Goal: Information Seeking & Learning: Learn about a topic

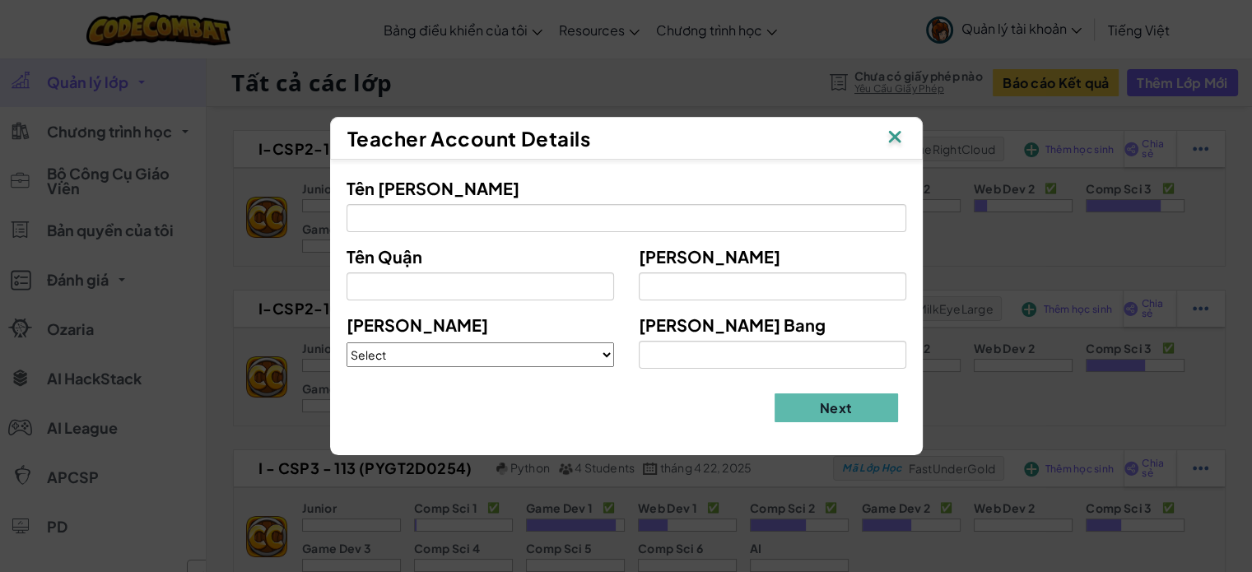
click at [893, 133] on img at bounding box center [894, 138] width 21 height 25
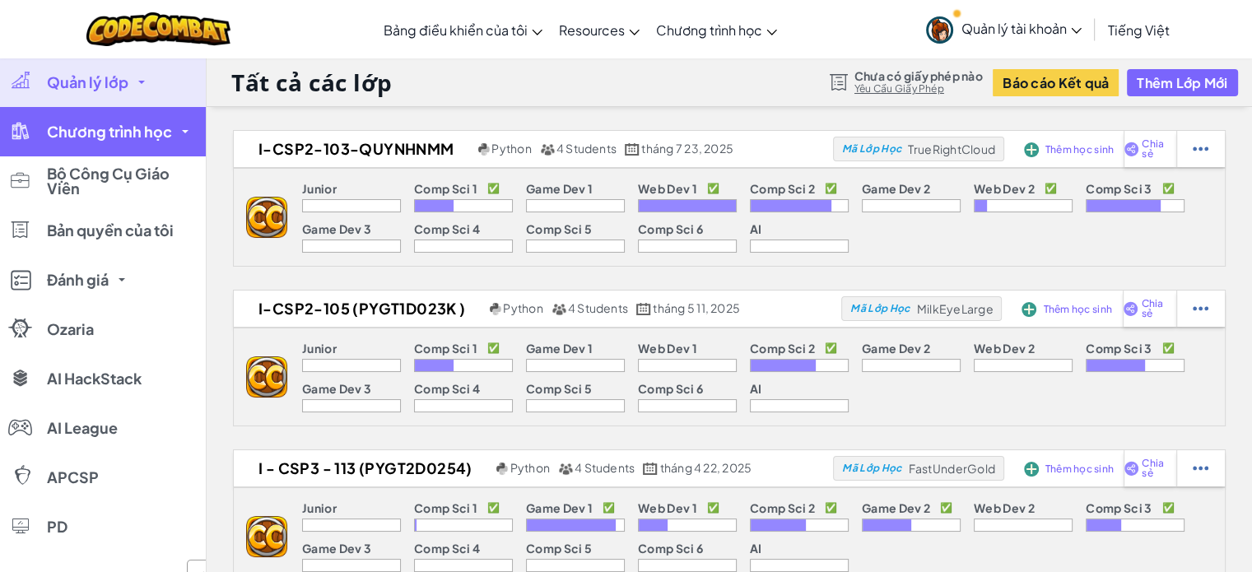
click at [159, 128] on span "Chương trình học" at bounding box center [109, 131] width 125 height 15
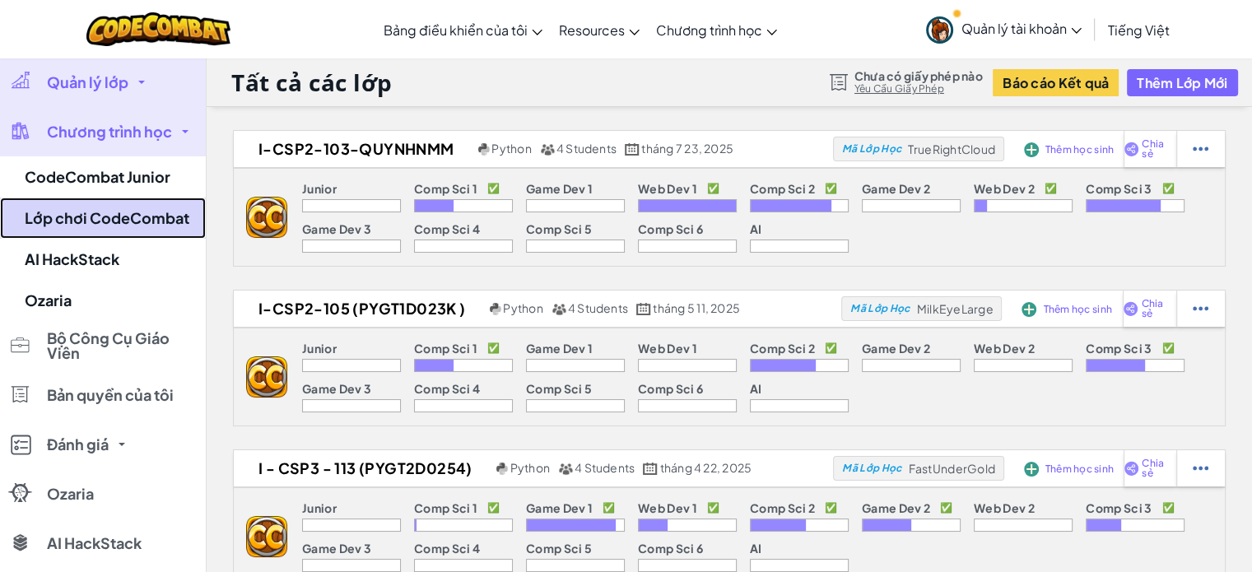
click at [146, 211] on link "Lớp chơi CodeCombat" at bounding box center [103, 218] width 206 height 41
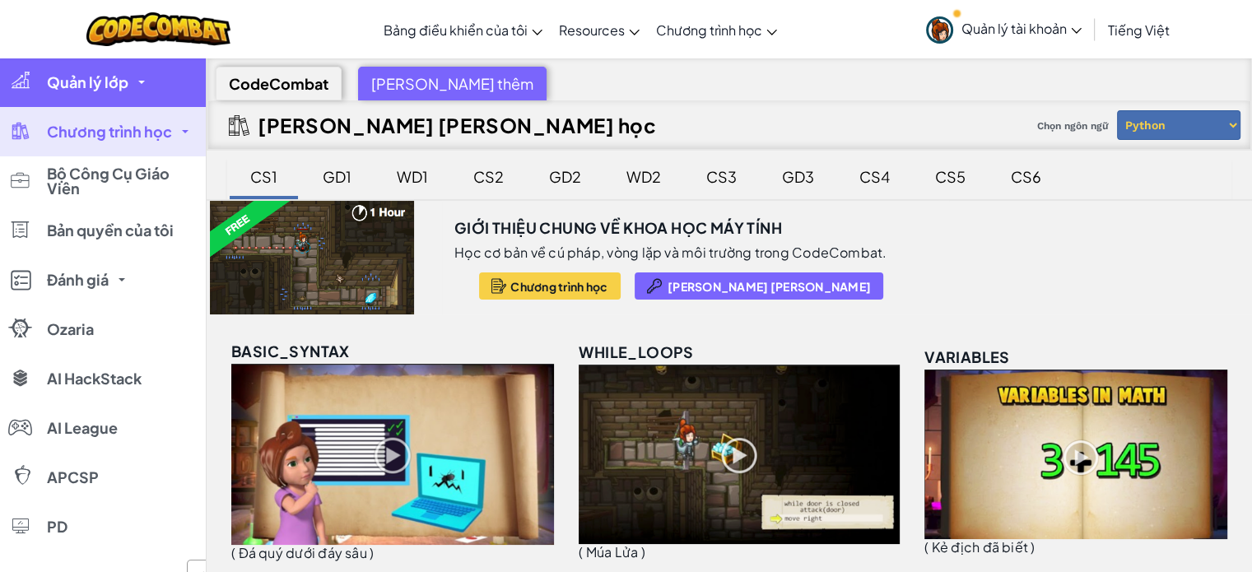
click at [133, 98] on link "Quản lý lớp" at bounding box center [103, 82] width 206 height 49
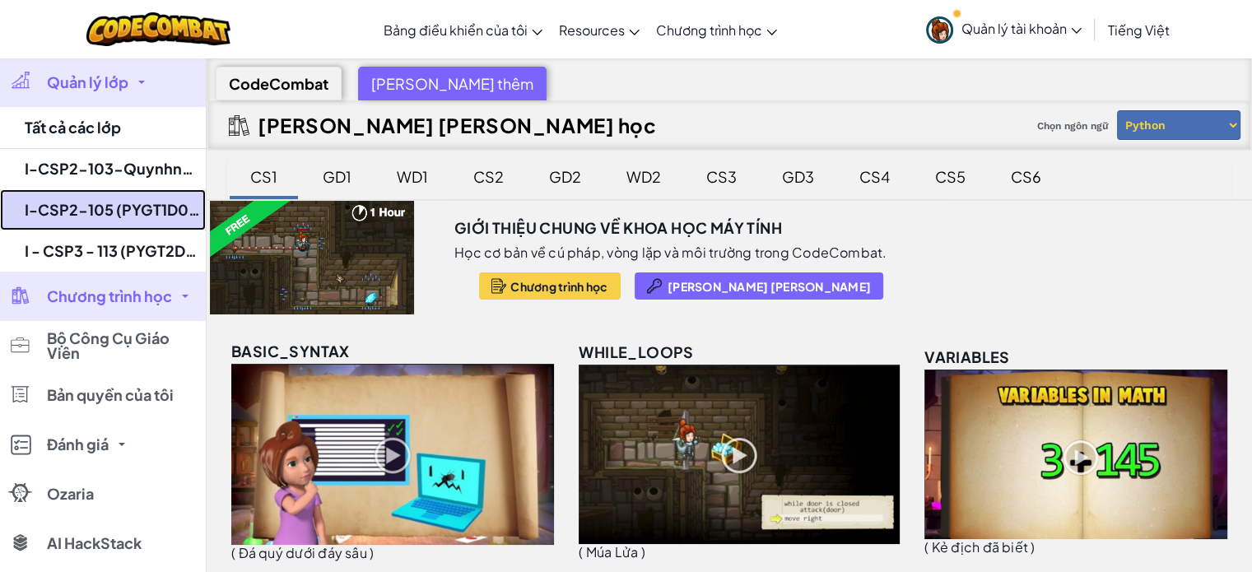
click at [144, 209] on link "I-CSP2-105 (PYGT1D023K )" at bounding box center [103, 209] width 206 height 41
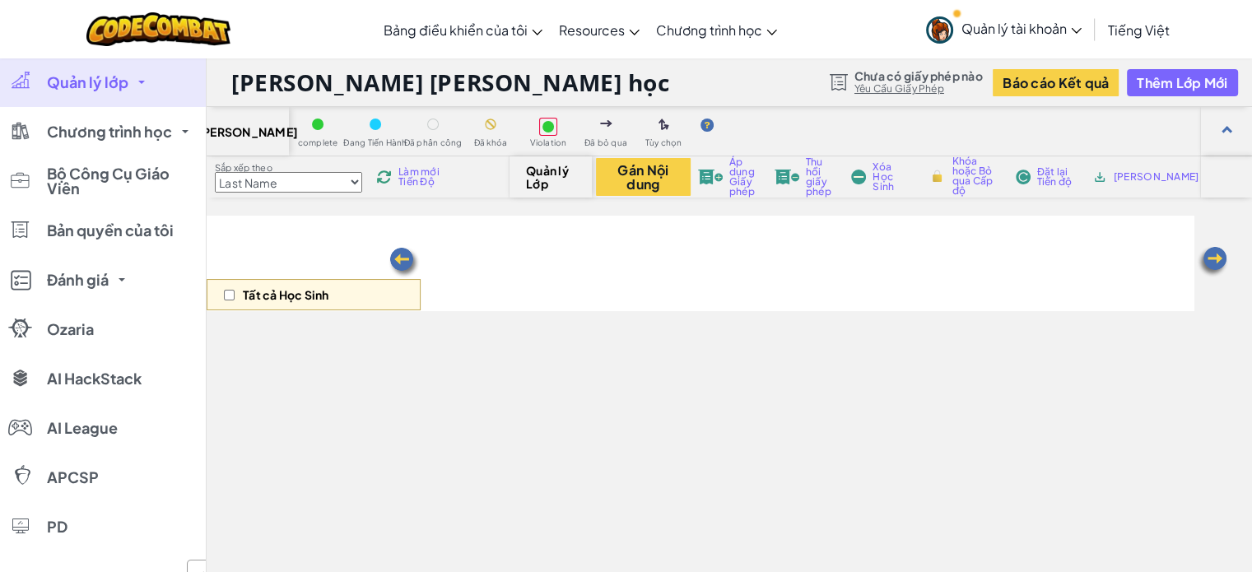
select select "56462f935afde0c6fd30fc8c"
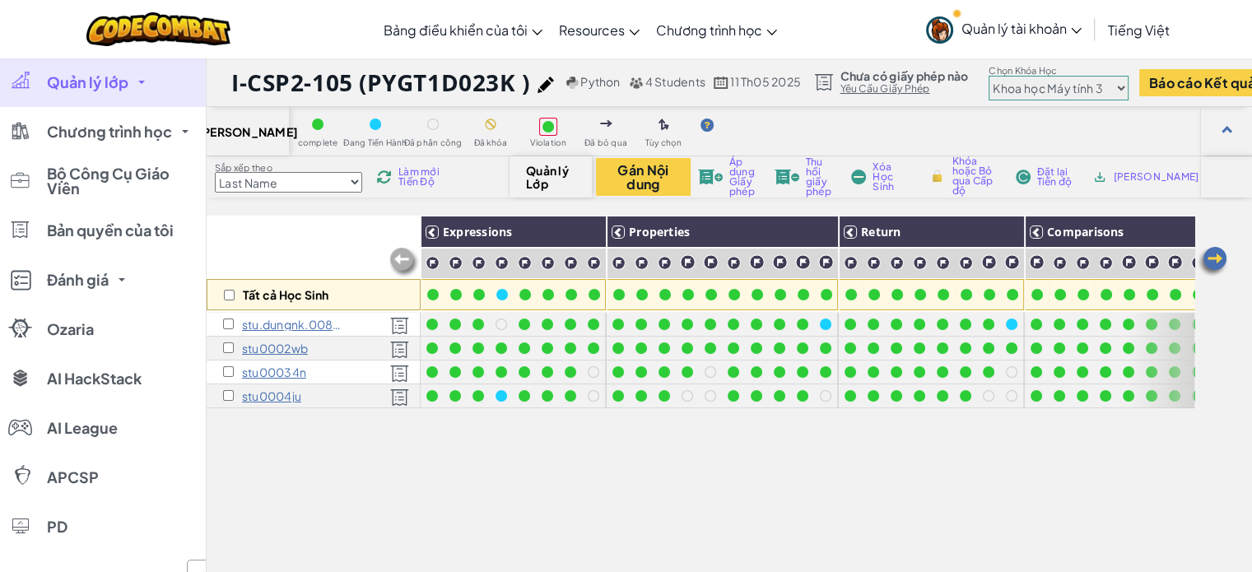
click at [1216, 262] on img at bounding box center [1212, 261] width 33 height 33
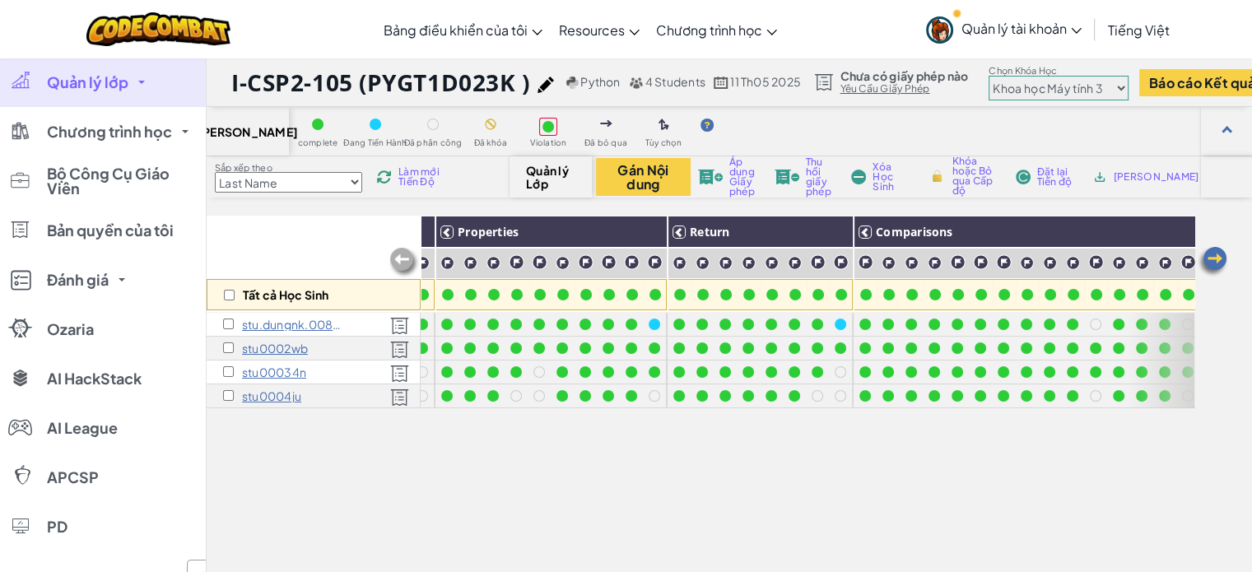
click at [1216, 262] on img at bounding box center [1212, 261] width 33 height 33
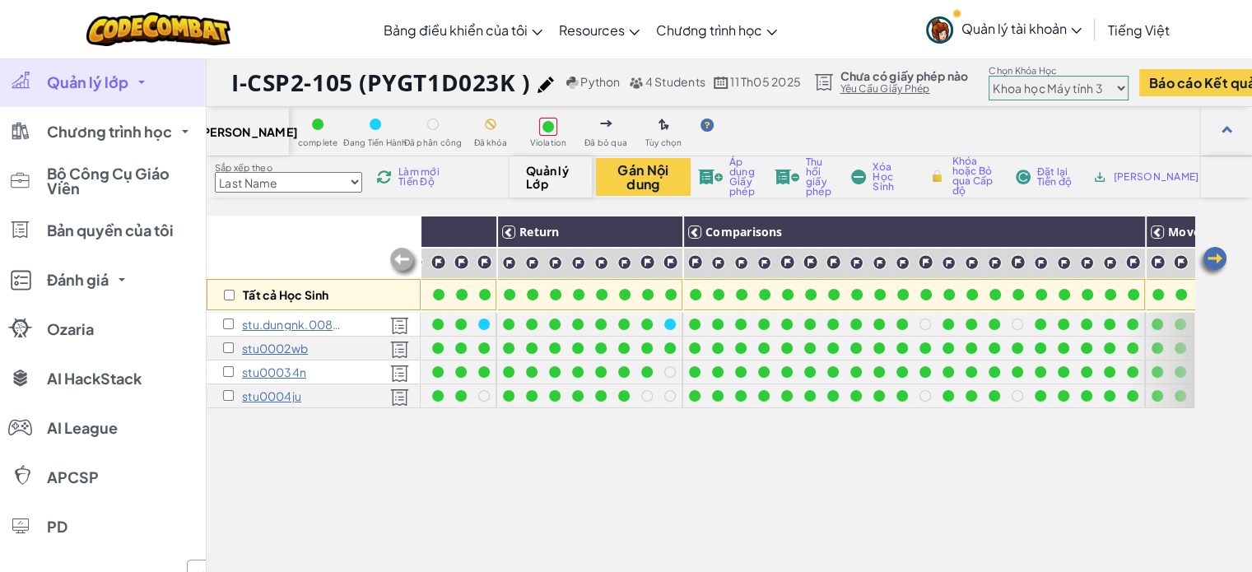
click at [1216, 262] on img at bounding box center [1212, 261] width 33 height 33
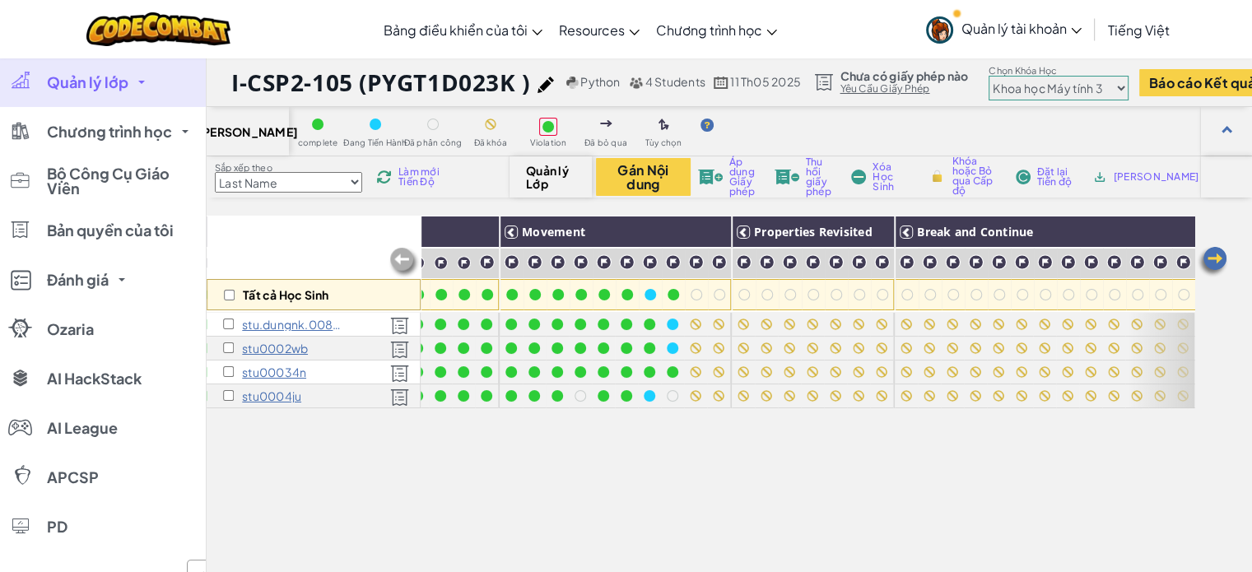
click at [1216, 262] on img at bounding box center [1212, 261] width 33 height 33
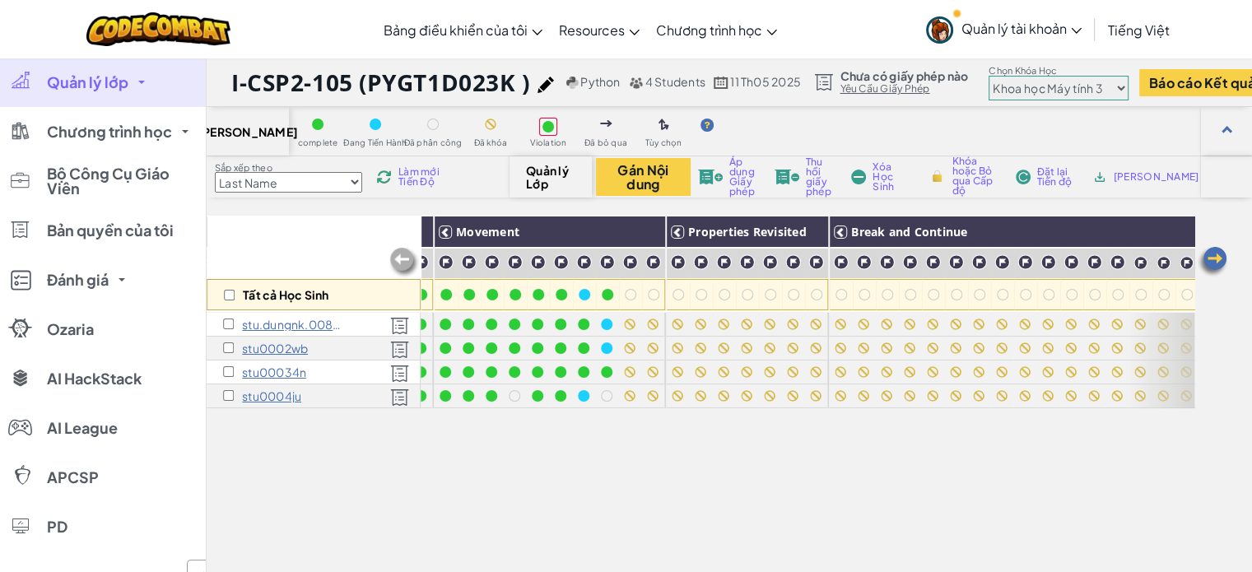
scroll to position [0, 1138]
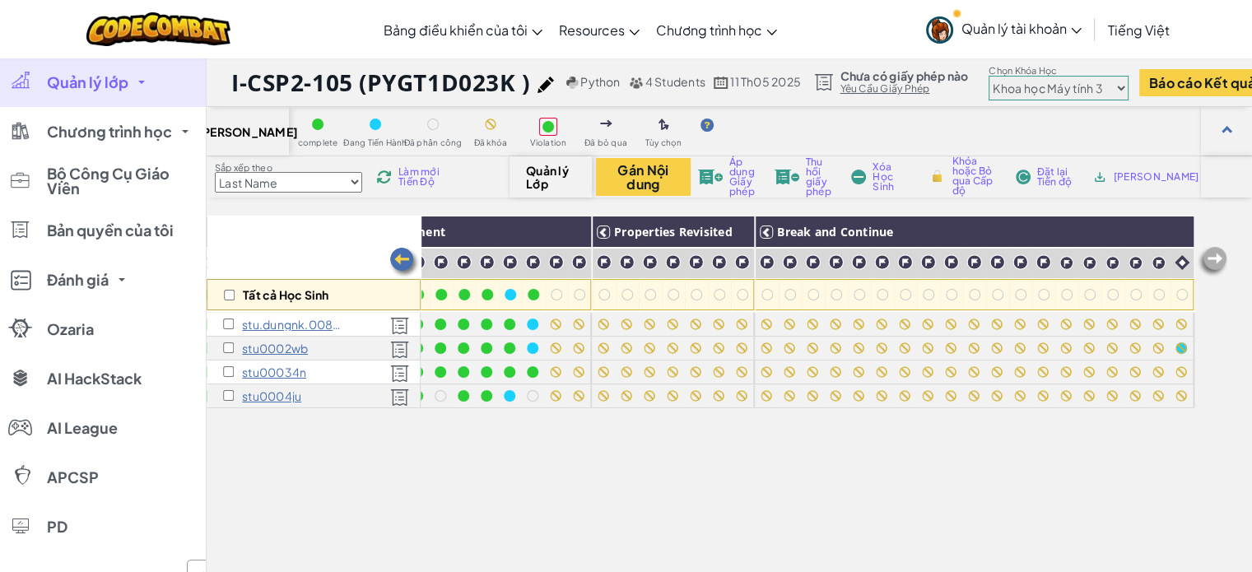
click at [410, 260] on img at bounding box center [404, 262] width 33 height 33
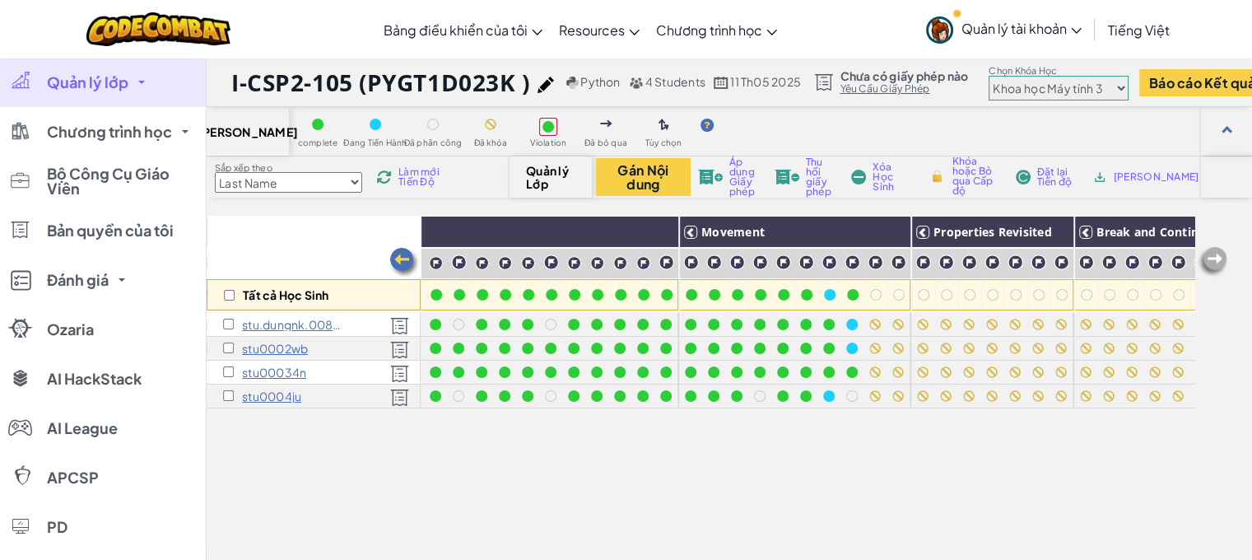
scroll to position [0, 809]
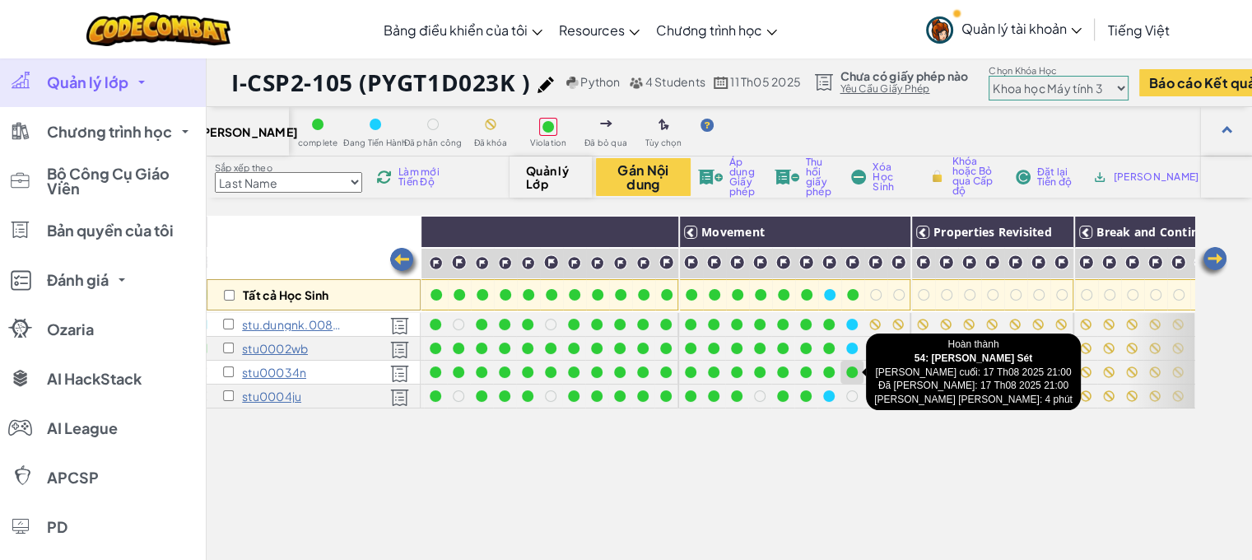
click at [856, 372] on div at bounding box center [853, 372] width 12 height 12
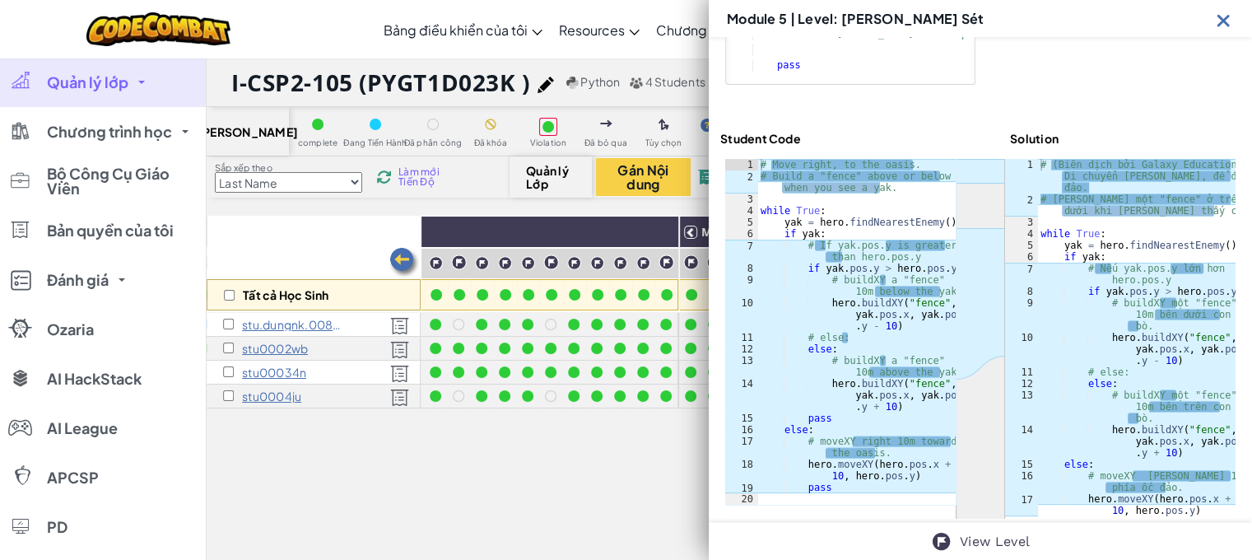
scroll to position [438, 0]
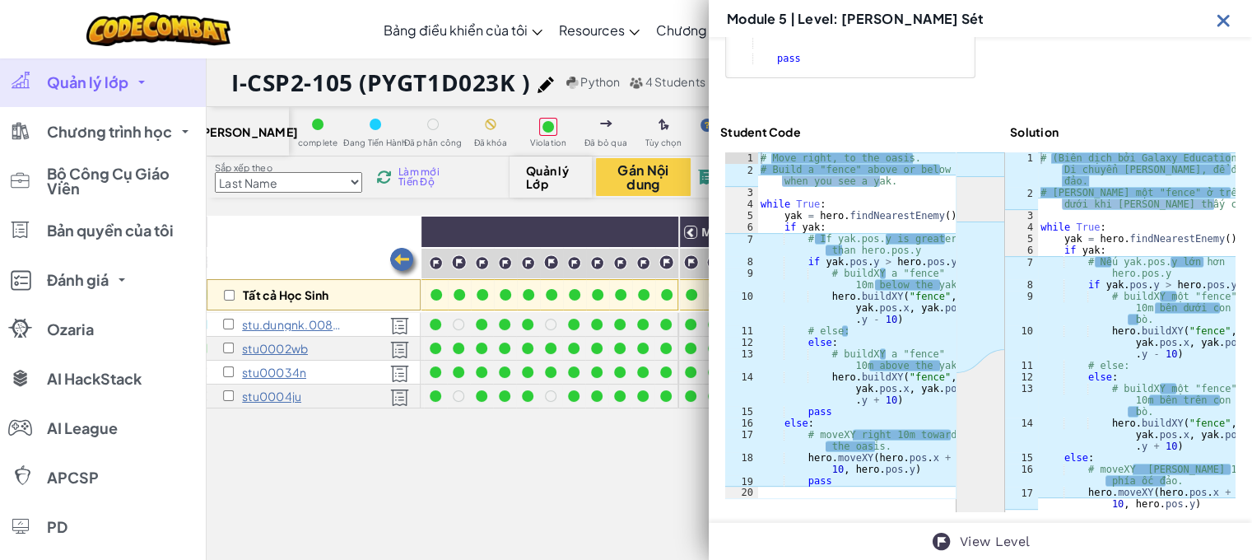
click at [1225, 12] on img at bounding box center [1224, 20] width 21 height 21
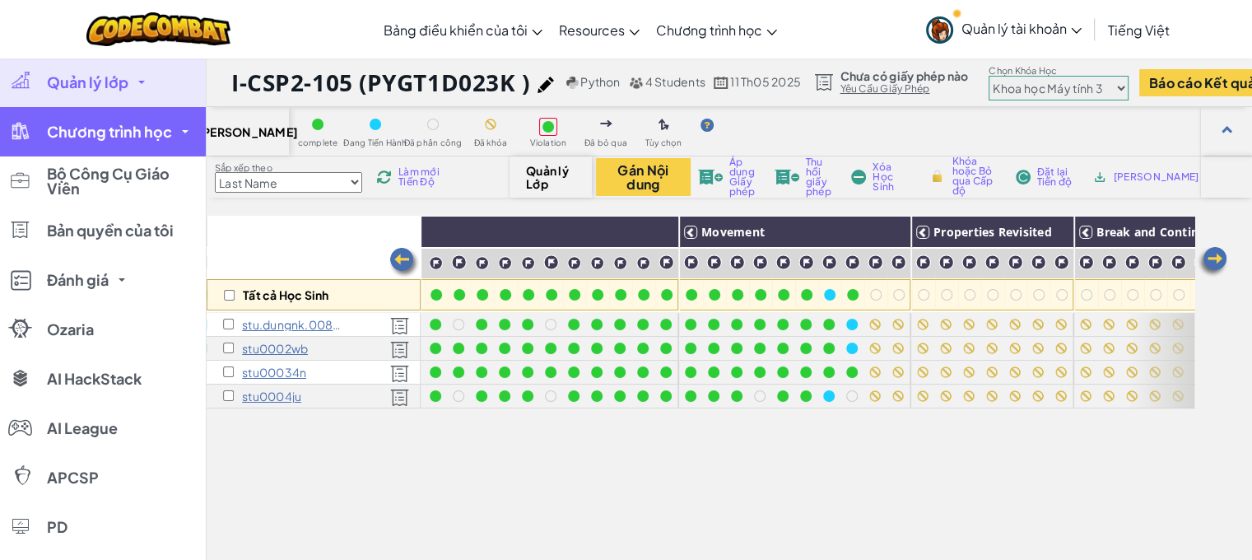
click at [121, 133] on span "Chương trình học" at bounding box center [109, 131] width 125 height 15
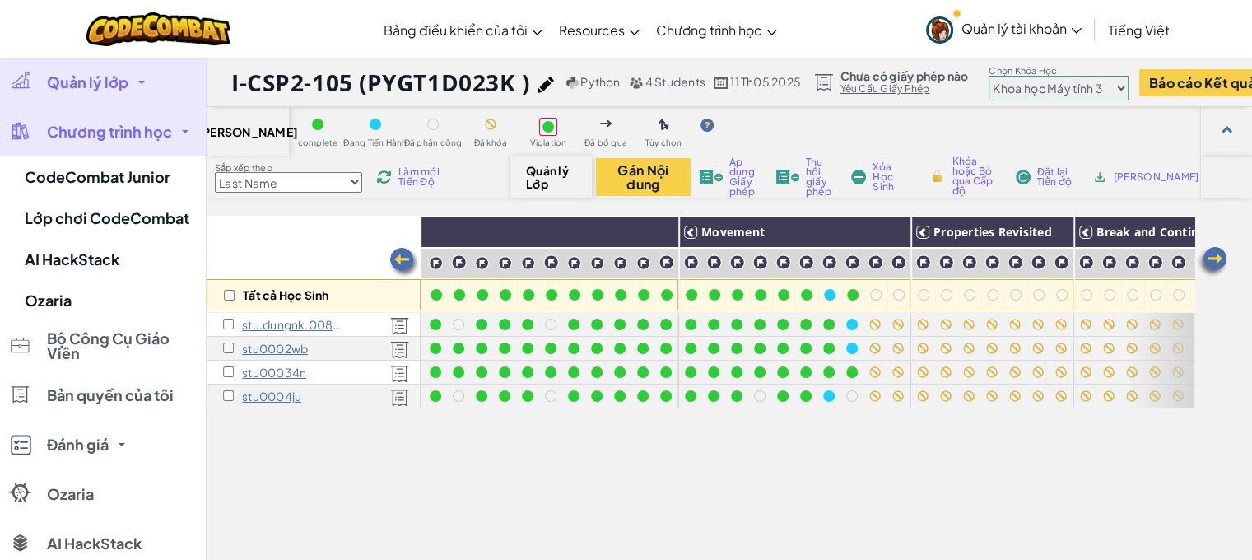
click at [1220, 260] on img at bounding box center [1212, 261] width 33 height 33
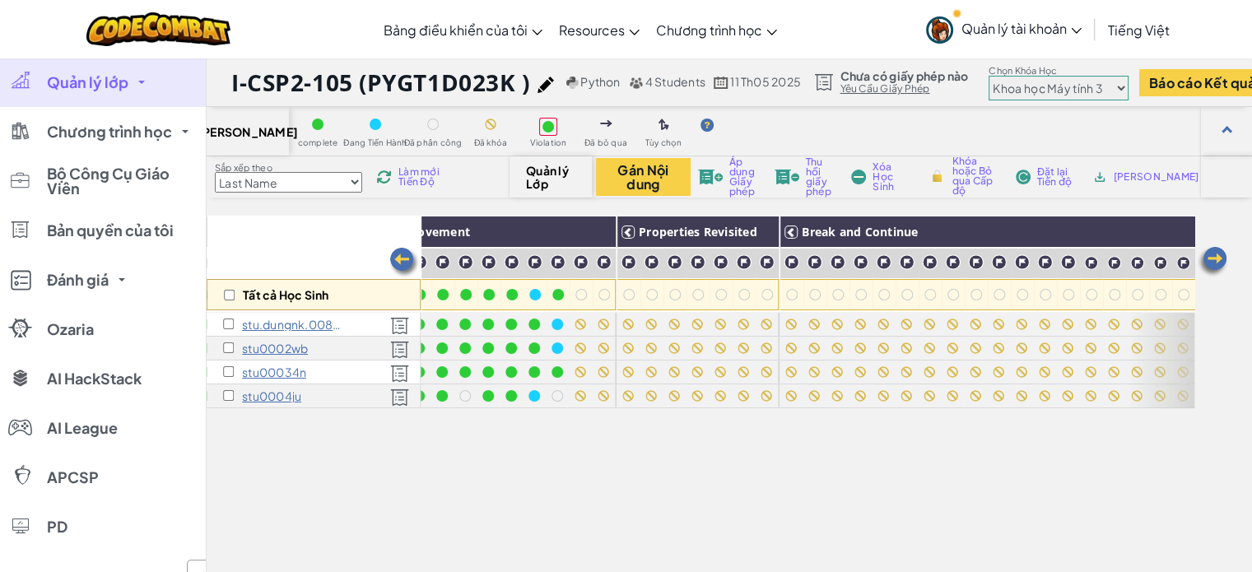
scroll to position [0, 1138]
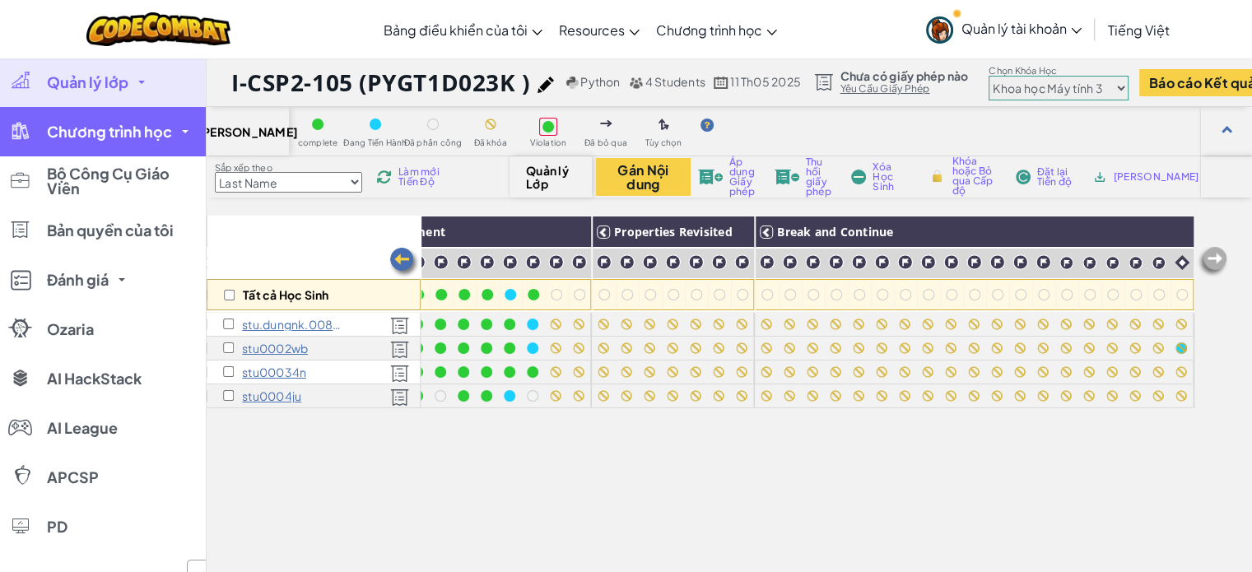
click at [161, 133] on span "Chương trình học" at bounding box center [109, 131] width 125 height 15
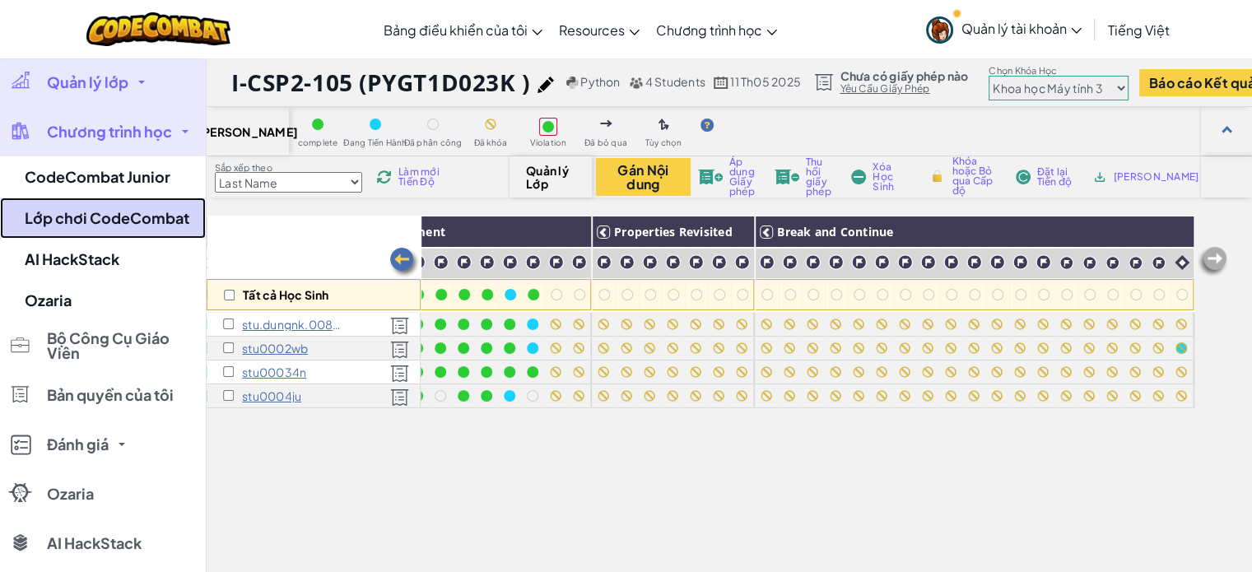
click at [119, 225] on link "Lớp chơi CodeCombat" at bounding box center [103, 218] width 206 height 41
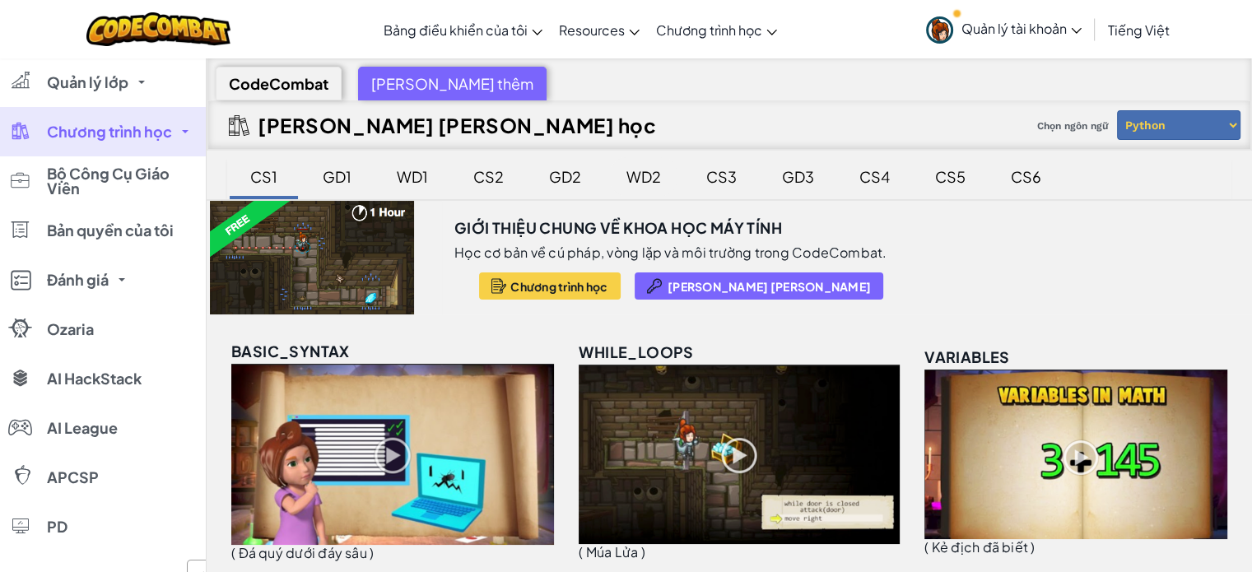
click at [635, 177] on div "WD2" at bounding box center [644, 176] width 68 height 39
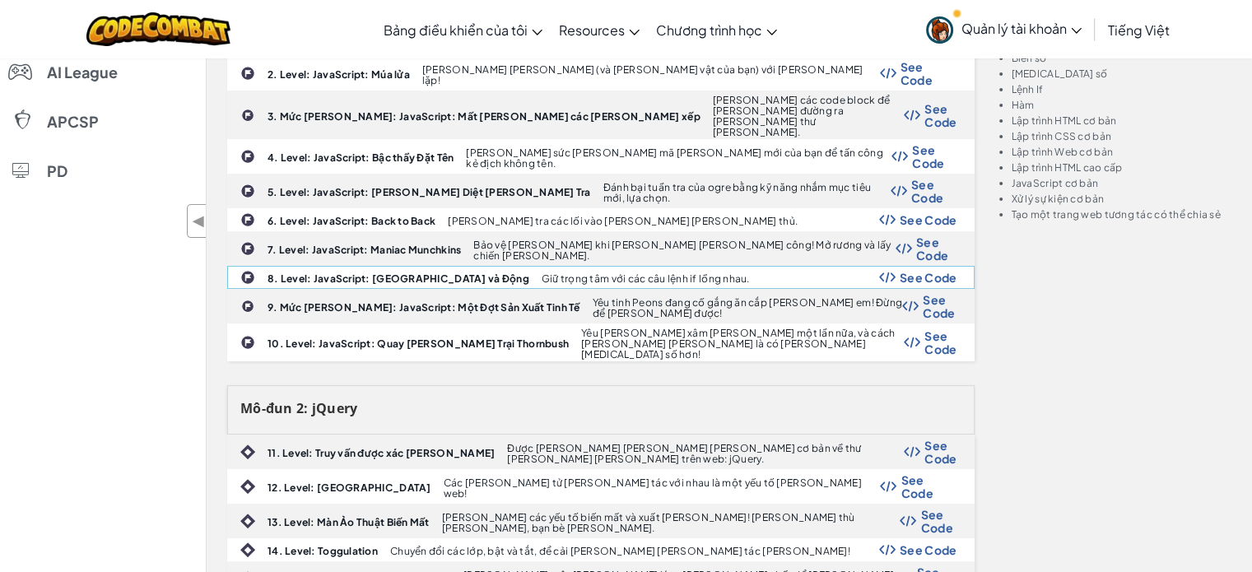
scroll to position [247, 0]
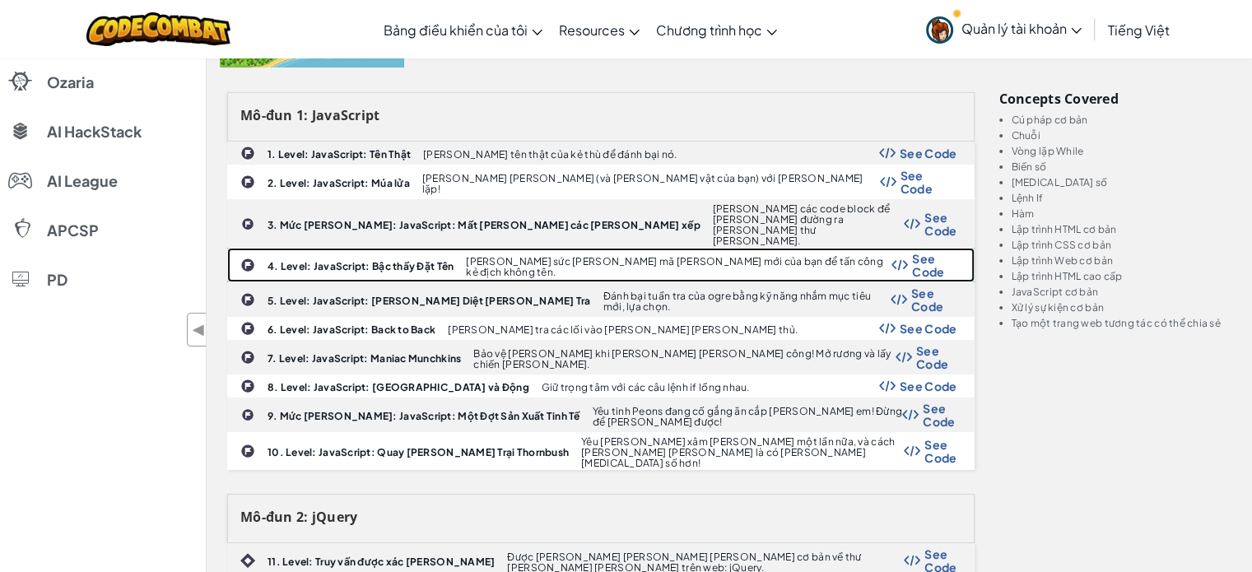
click at [921, 252] on span "See Code" at bounding box center [934, 265] width 44 height 26
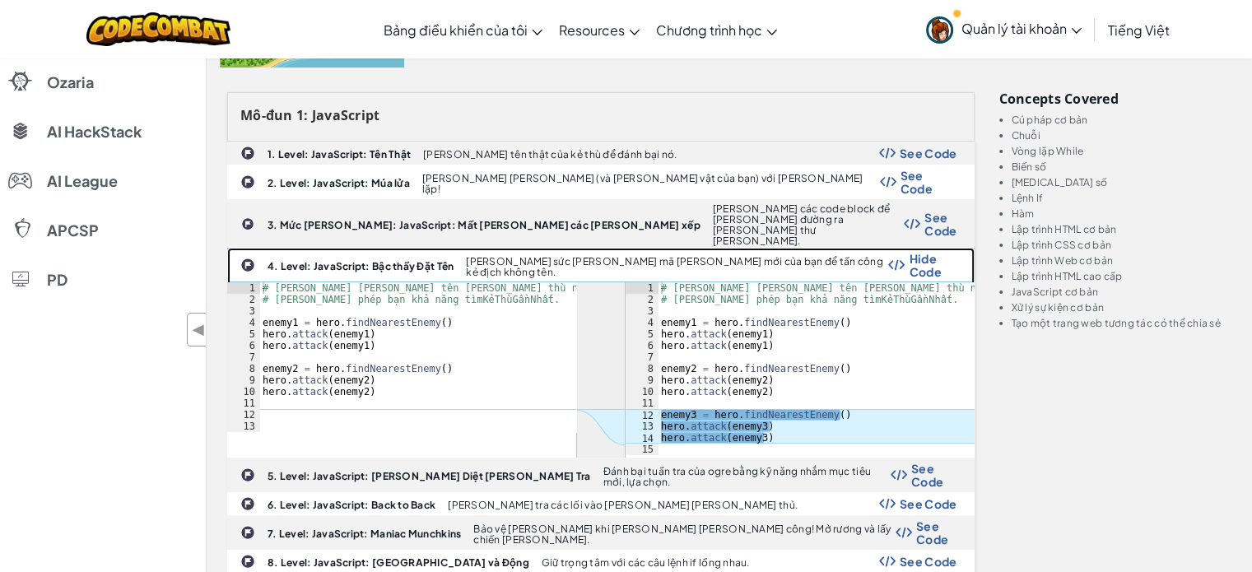
click at [923, 252] on span "Hide Code" at bounding box center [933, 265] width 48 height 26
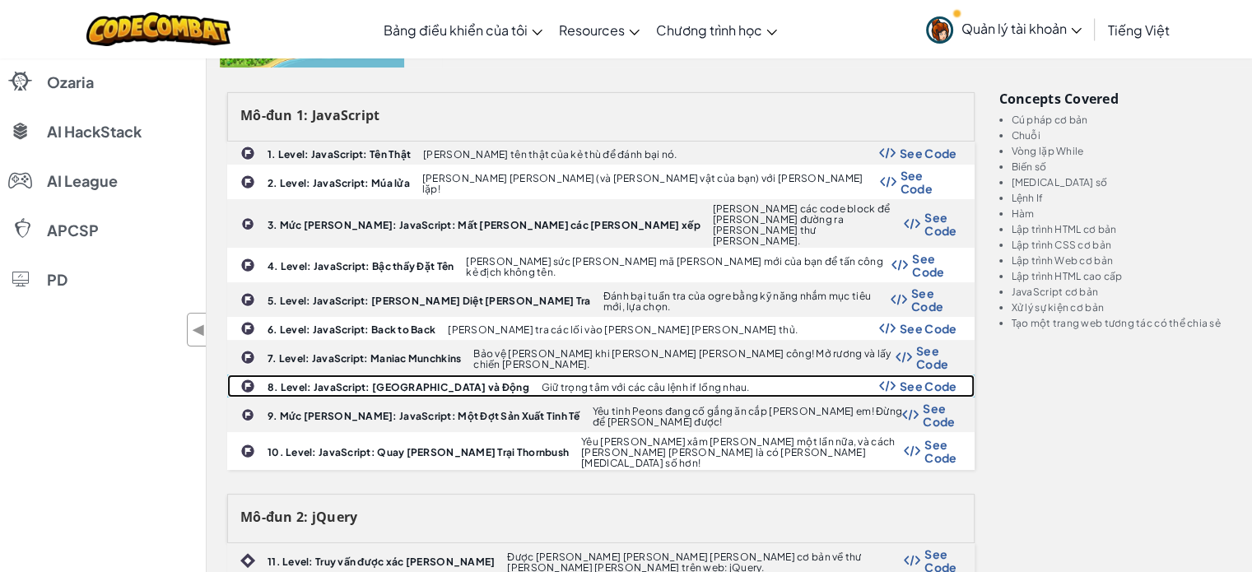
click at [916, 380] on span "See Code" at bounding box center [929, 386] width 58 height 13
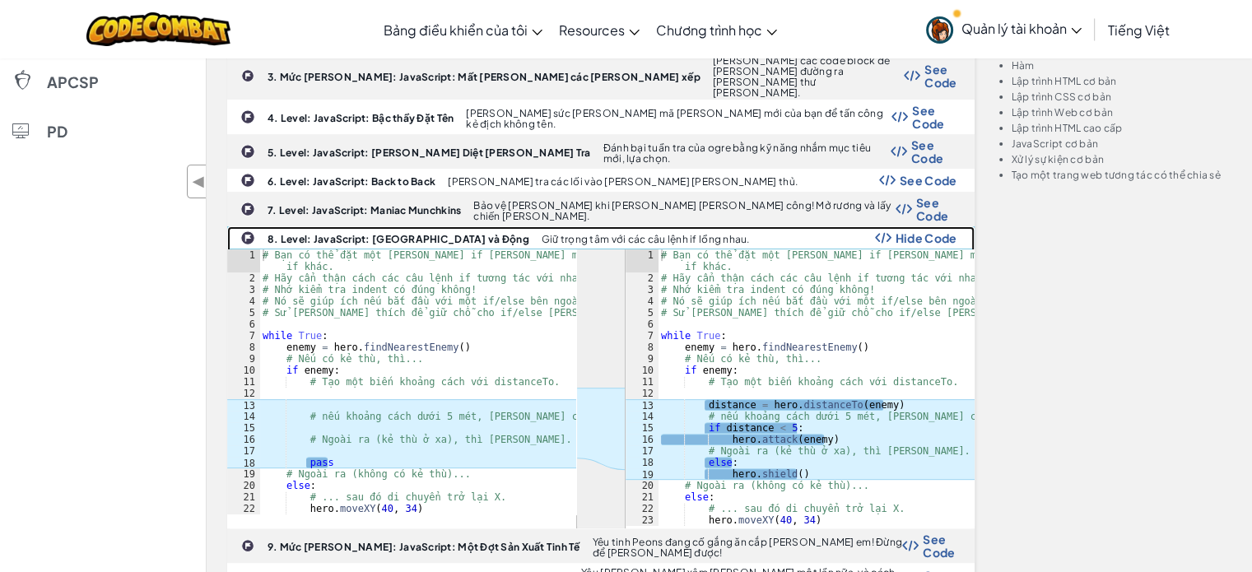
scroll to position [412, 0]
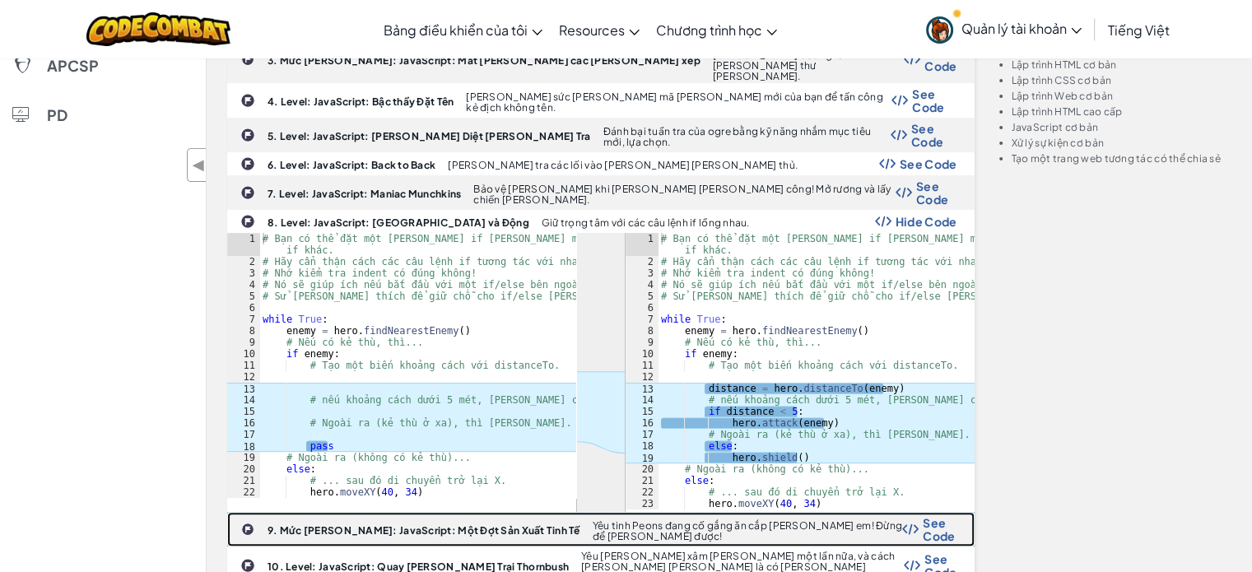
click at [923, 516] on span "See Code" at bounding box center [940, 529] width 34 height 26
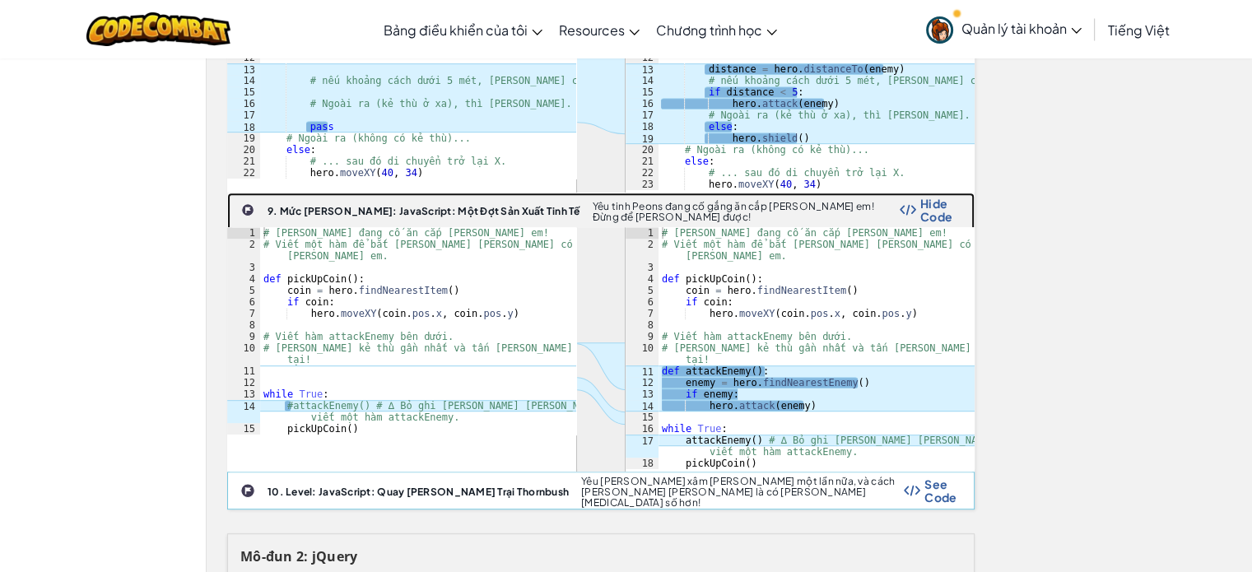
scroll to position [741, 0]
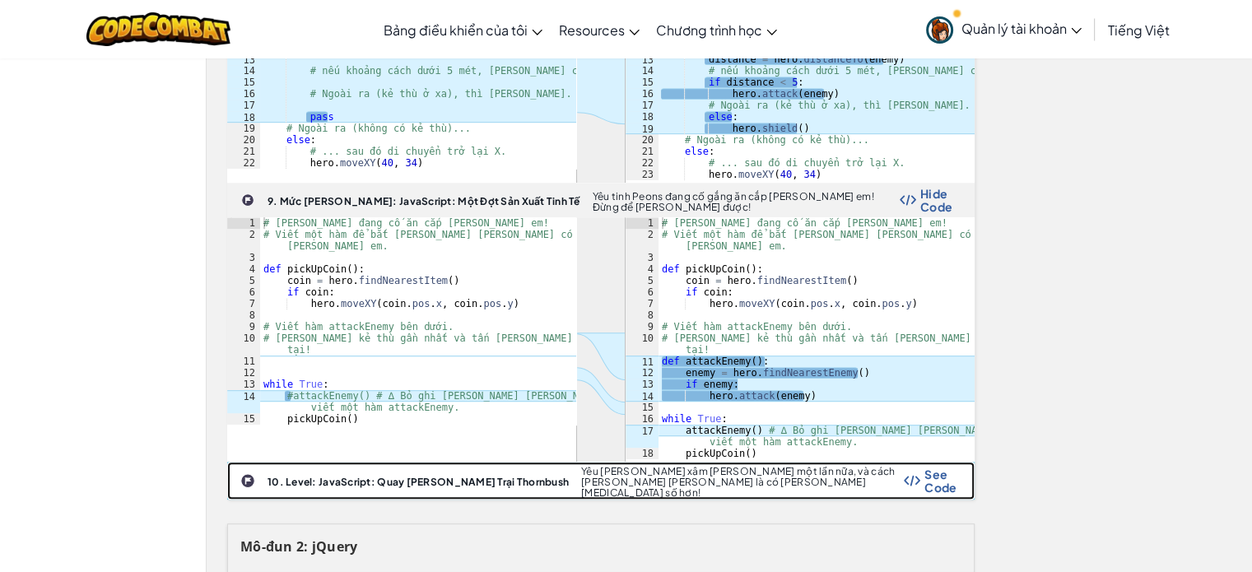
click at [925, 468] on span "See Code" at bounding box center [941, 481] width 32 height 26
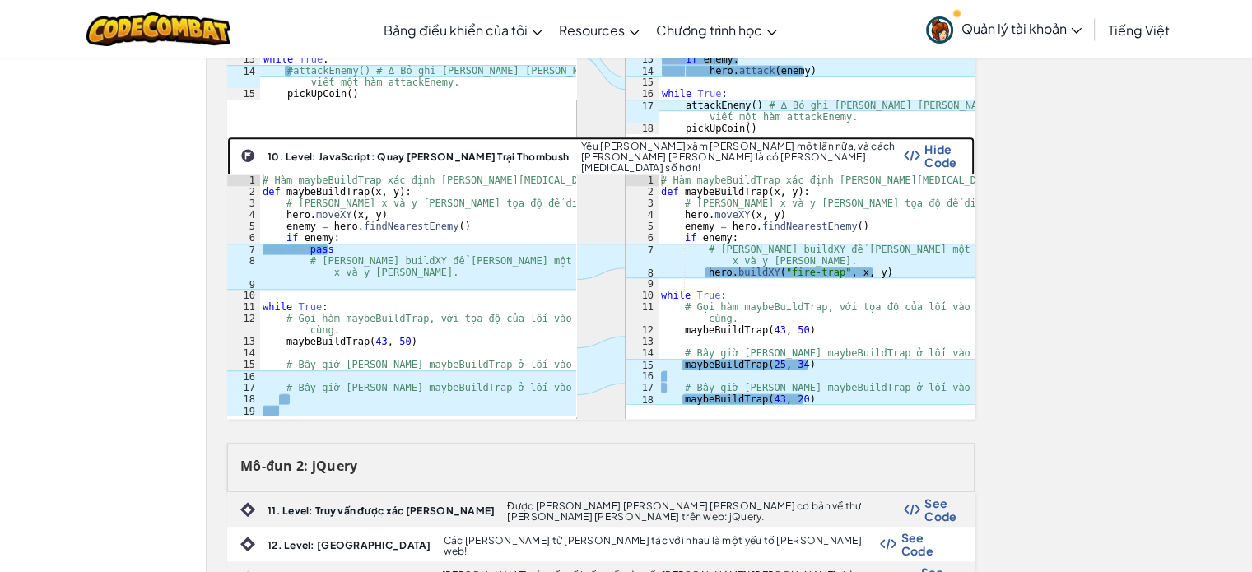
scroll to position [1070, 0]
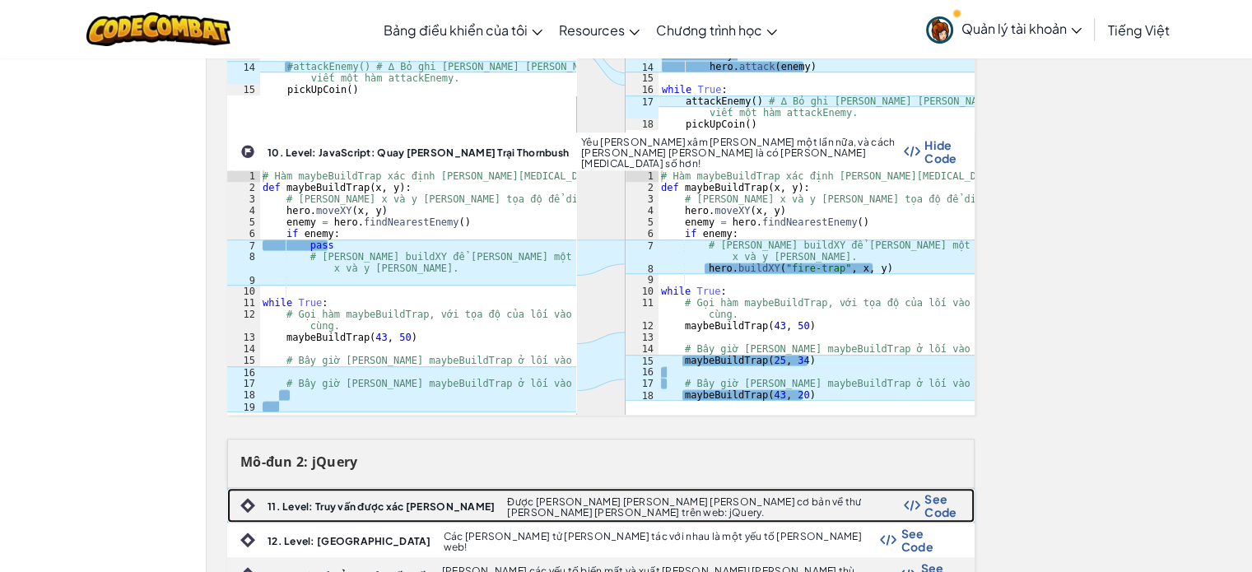
click at [926, 492] on span "See Code" at bounding box center [941, 505] width 32 height 26
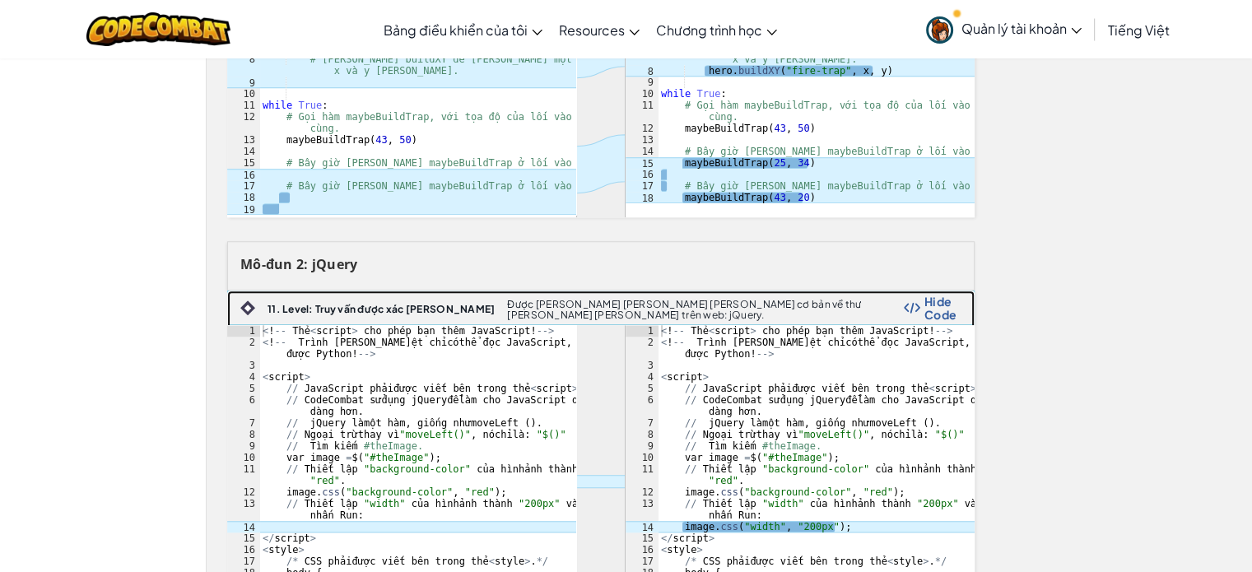
scroll to position [1400, 0]
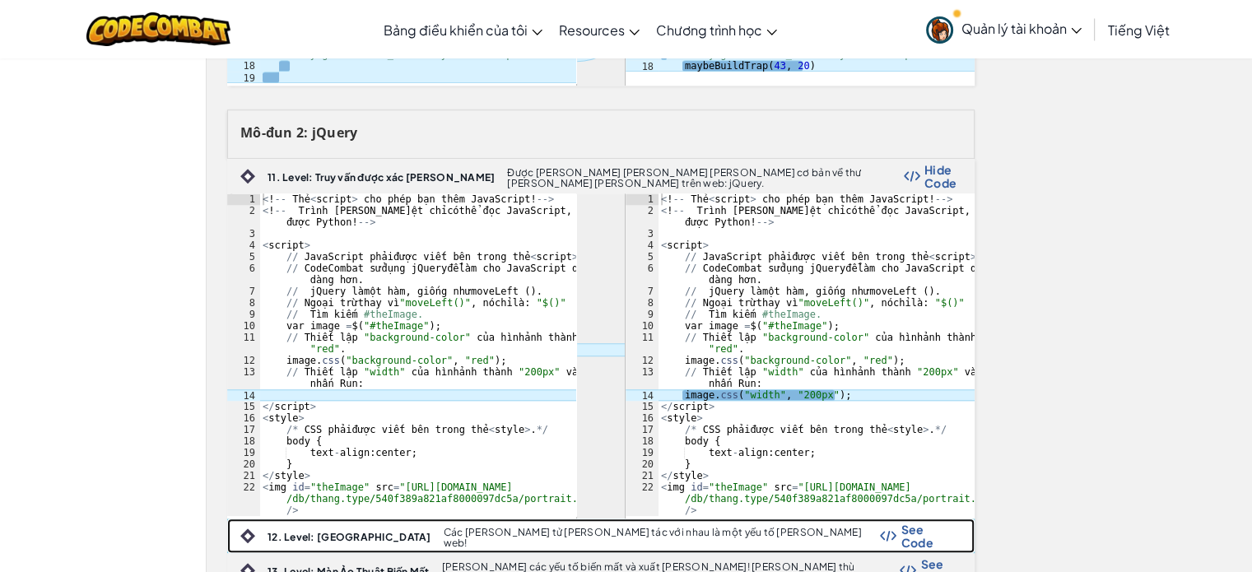
click at [926, 523] on span "See Code" at bounding box center [929, 536] width 56 height 26
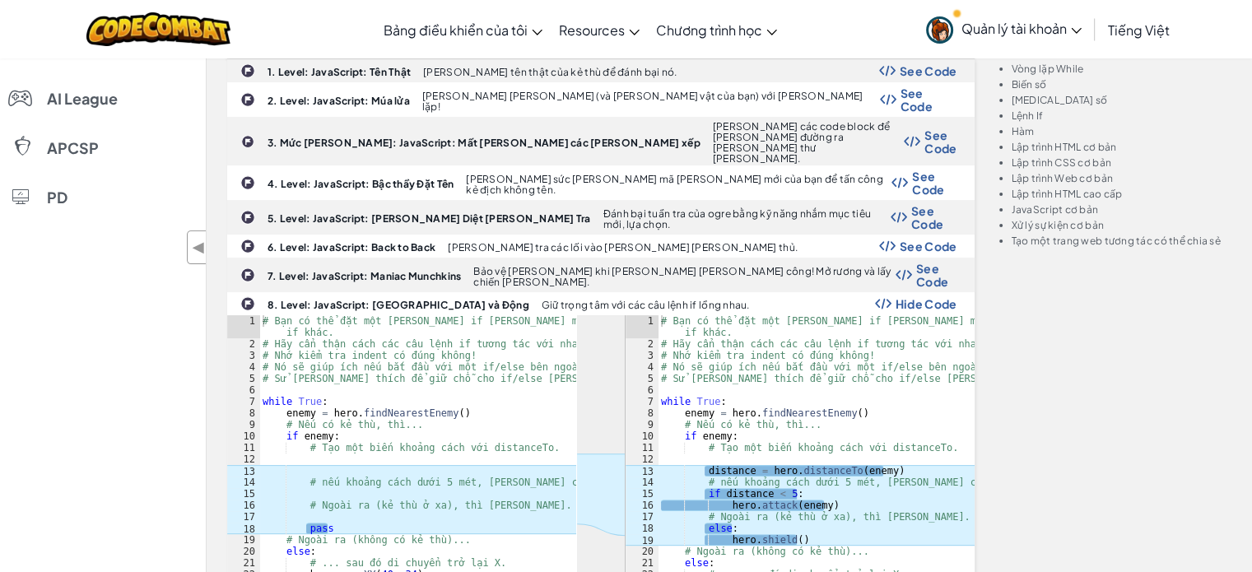
scroll to position [0, 0]
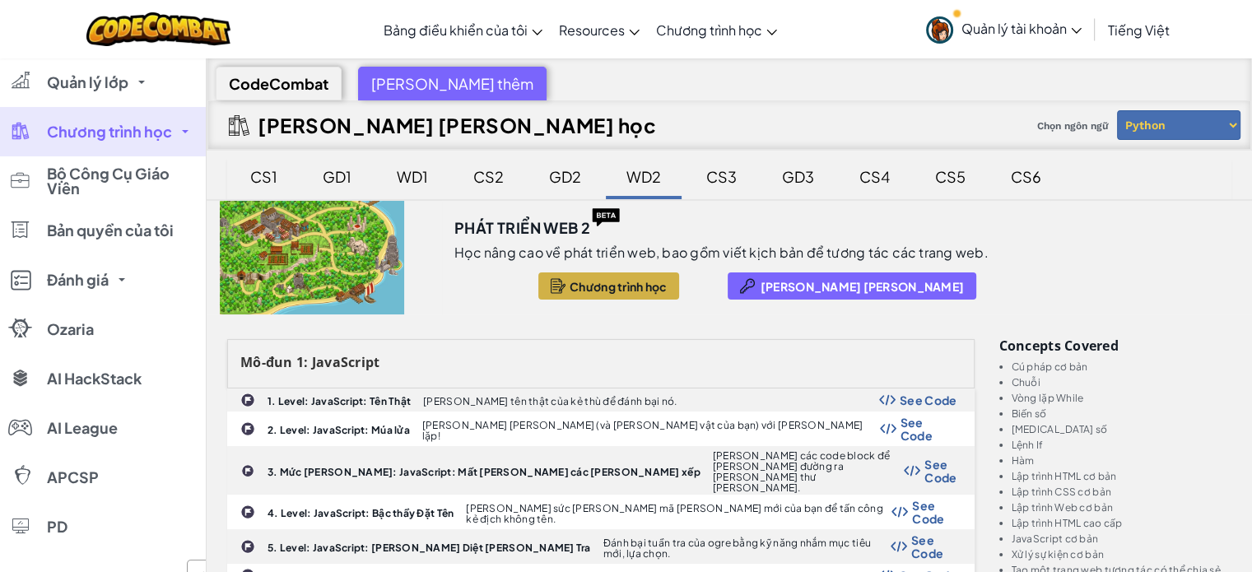
click at [140, 127] on span "Chương trình học" at bounding box center [109, 131] width 125 height 15
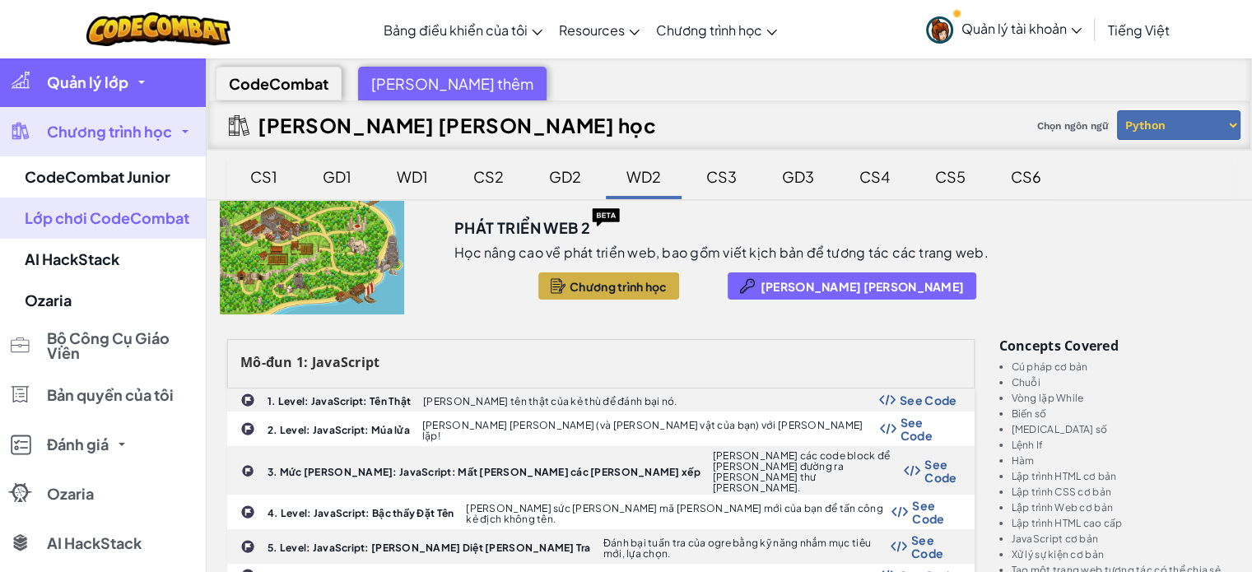
click at [122, 96] on link "Quản lý lớp" at bounding box center [103, 82] width 206 height 49
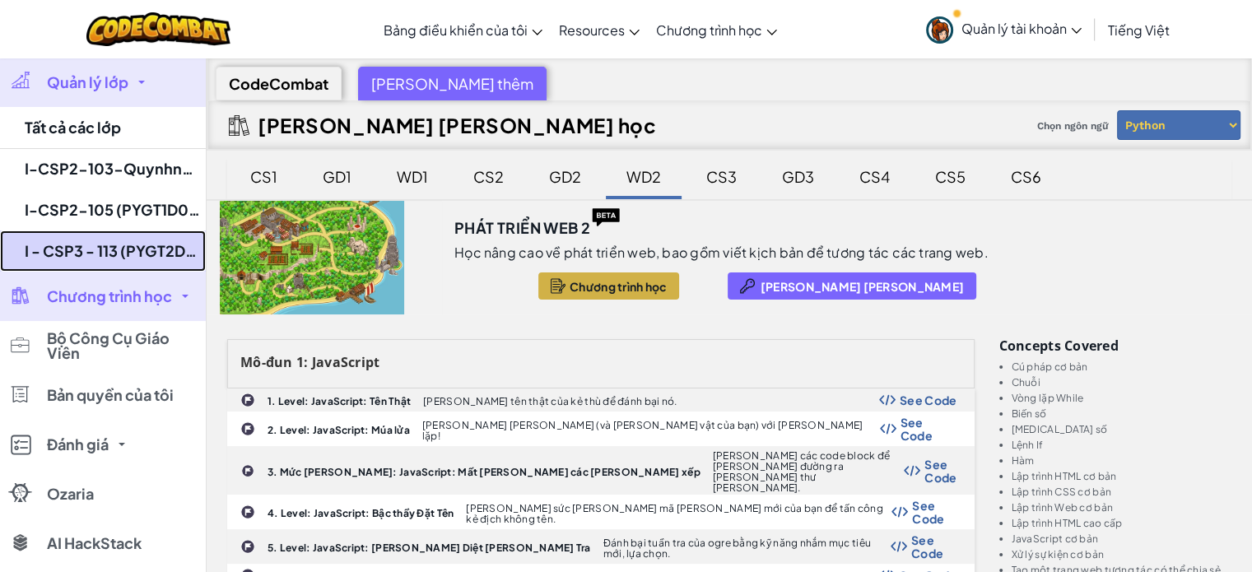
click at [131, 249] on link "I - CSP3 - 113 (PYGT2D0254)" at bounding box center [103, 251] width 206 height 41
select select "57b621e7ad86a6efb5737e64"
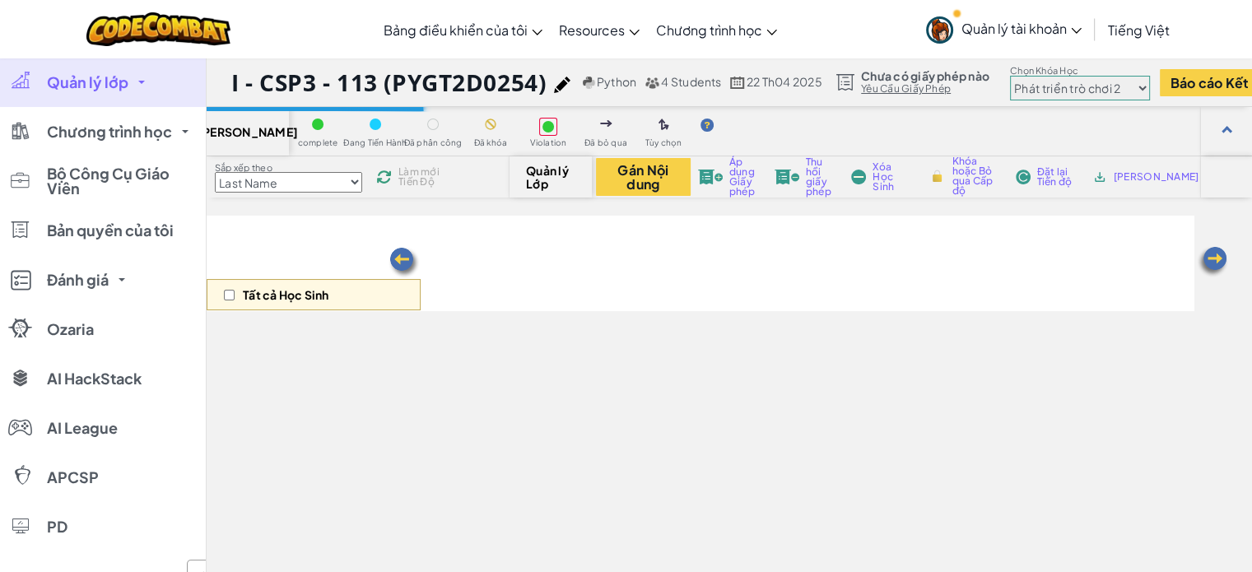
click at [134, 91] on link "Quản lý lớp" at bounding box center [103, 82] width 206 height 49
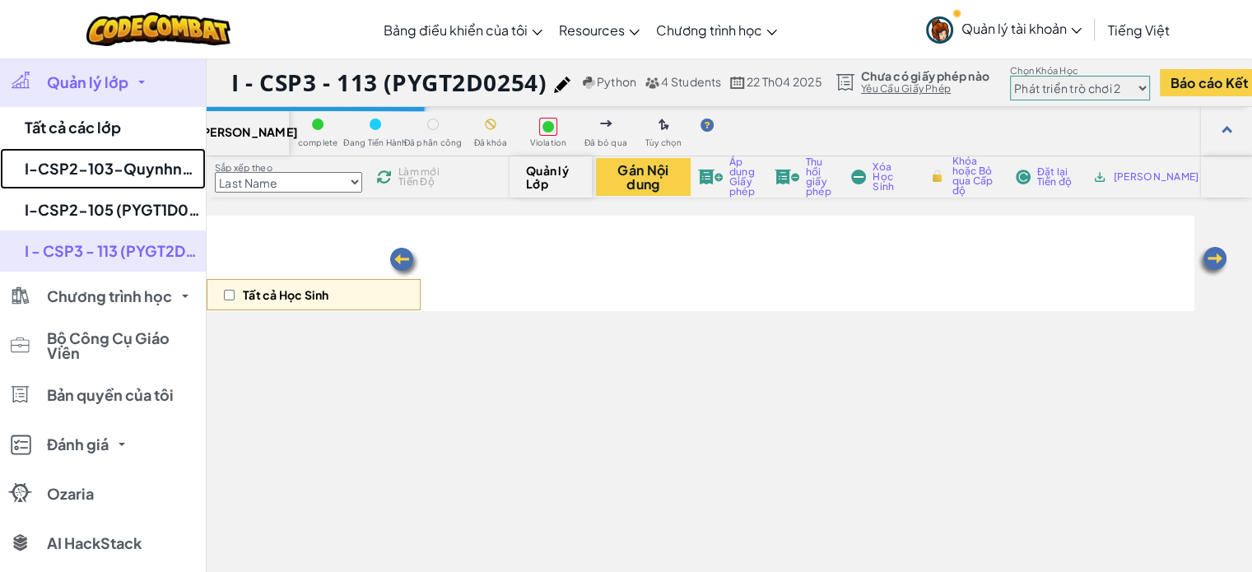
click at [128, 169] on link "I-CSP2-103-Quynhnmm" at bounding box center [103, 168] width 206 height 41
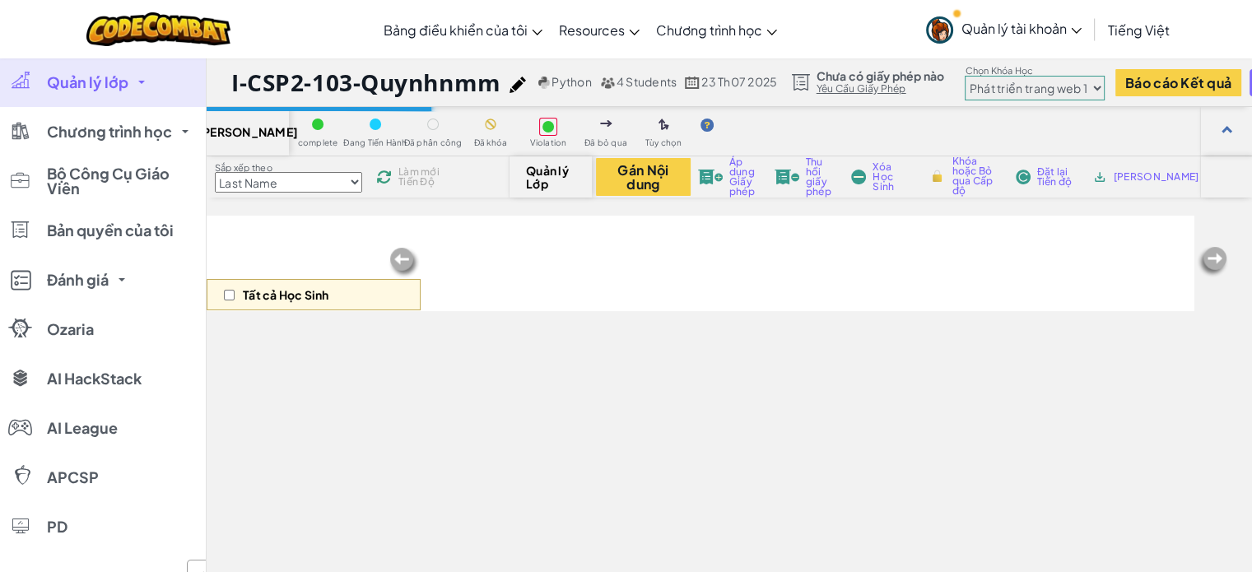
click at [1081, 92] on select "Junior Giới [PERSON_NAME] về [PERSON_NAME] học máy tính Phát triển trò [PERSON_…" at bounding box center [1035, 88] width 140 height 25
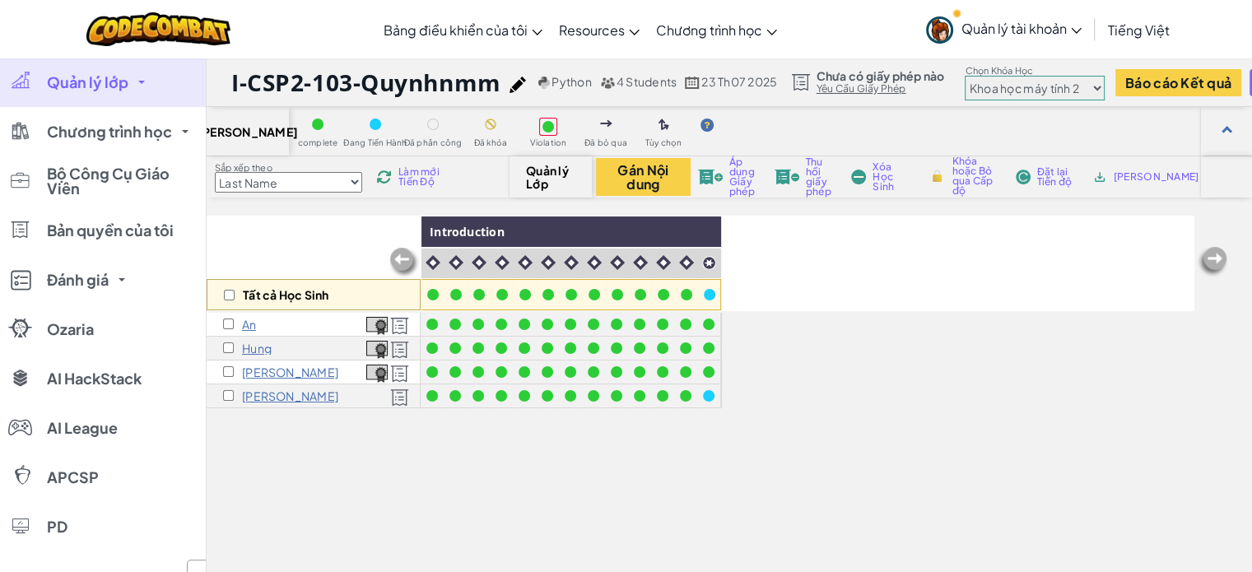
click at [972, 76] on select "Junior Giới [PERSON_NAME] về [PERSON_NAME] học máy tính Phát triển trò [PERSON_…" at bounding box center [1035, 88] width 140 height 25
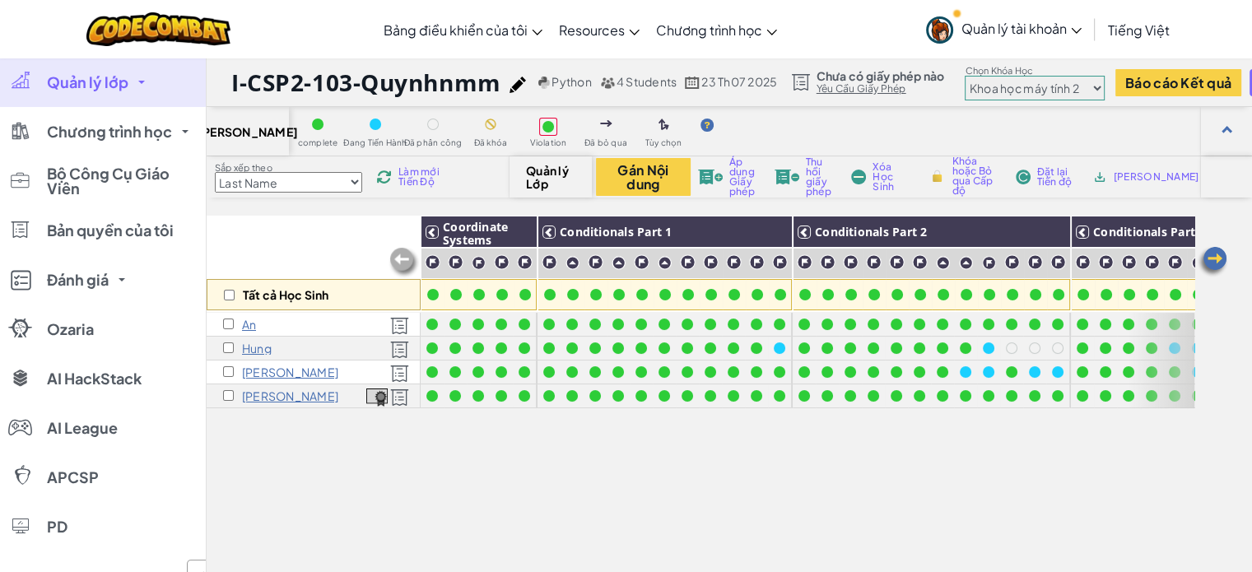
click at [1028, 94] on select "Junior Giới [PERSON_NAME] về [PERSON_NAME] học máy tính Phát triển trò [PERSON_…" at bounding box center [1035, 88] width 140 height 25
select select "5789587aad86a6efb5737020"
click at [972, 76] on select "Junior Giới [PERSON_NAME] về [PERSON_NAME] học máy tính Phát triển trò [PERSON_…" at bounding box center [1035, 88] width 140 height 25
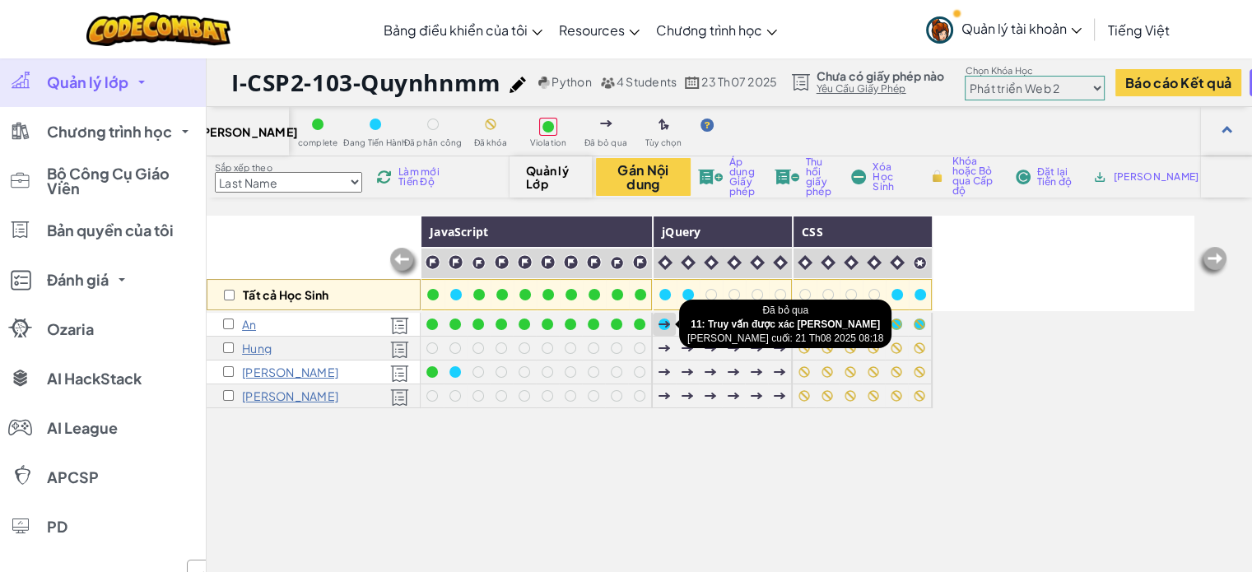
click at [664, 322] on div at bounding box center [665, 325] width 12 height 12
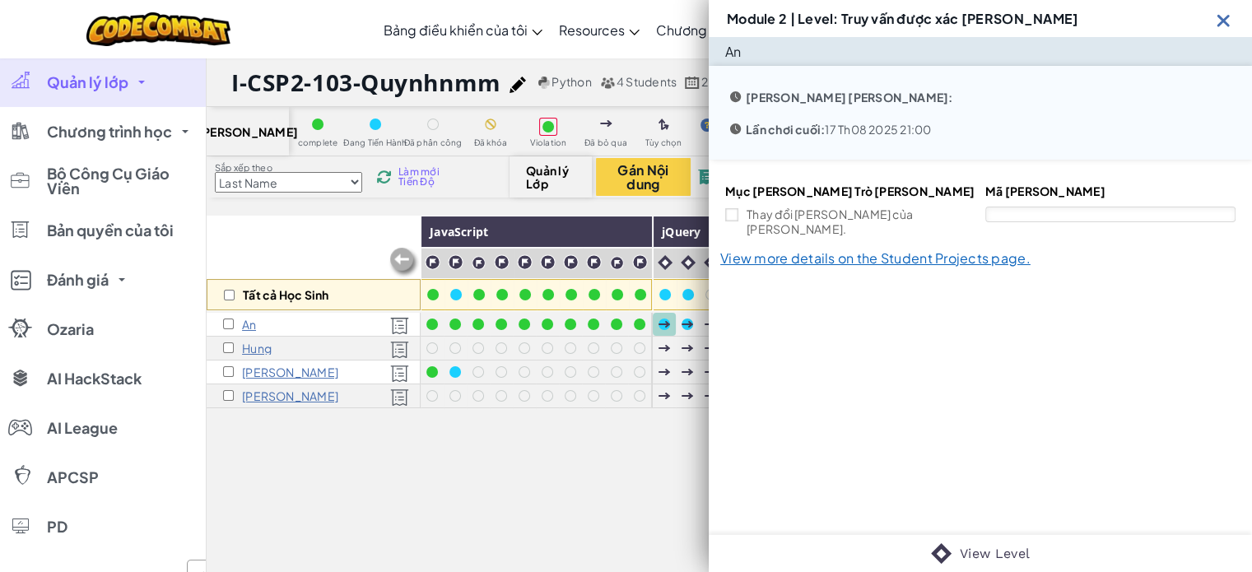
click at [664, 322] on div at bounding box center [665, 325] width 12 height 12
click at [1221, 16] on img at bounding box center [1224, 20] width 21 height 21
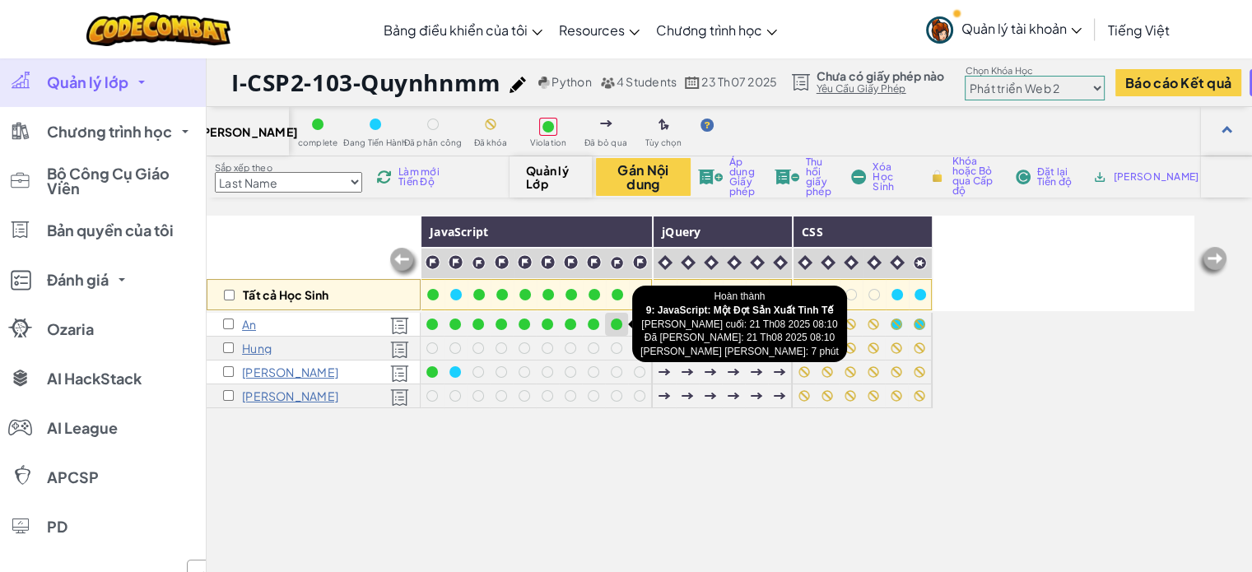
click at [613, 329] on div at bounding box center [617, 324] width 18 height 18
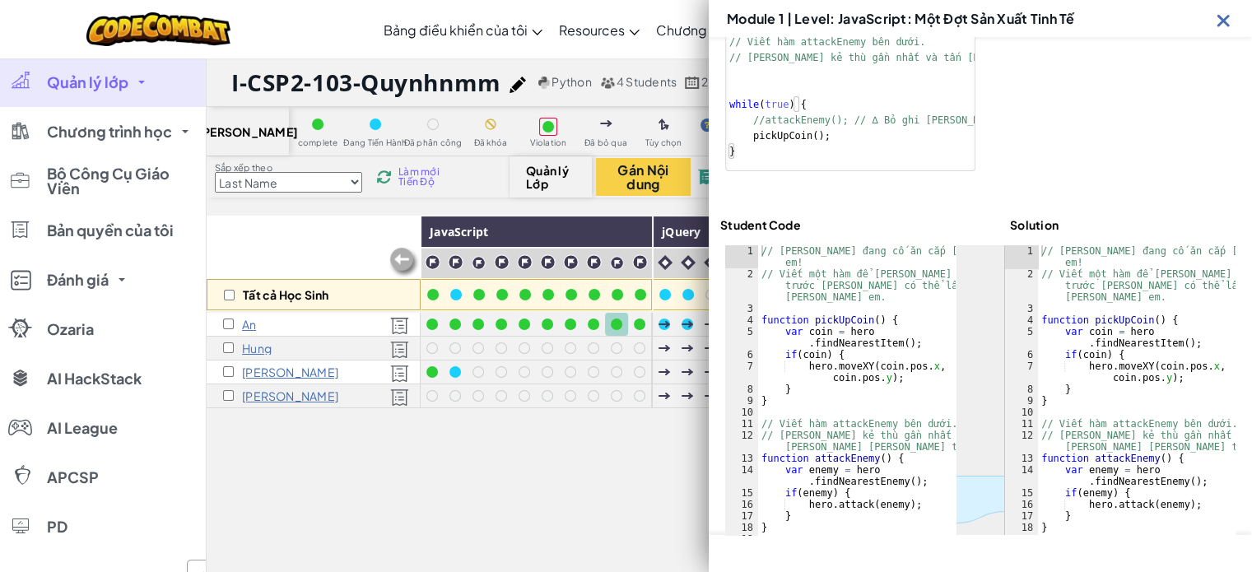
scroll to position [435, 0]
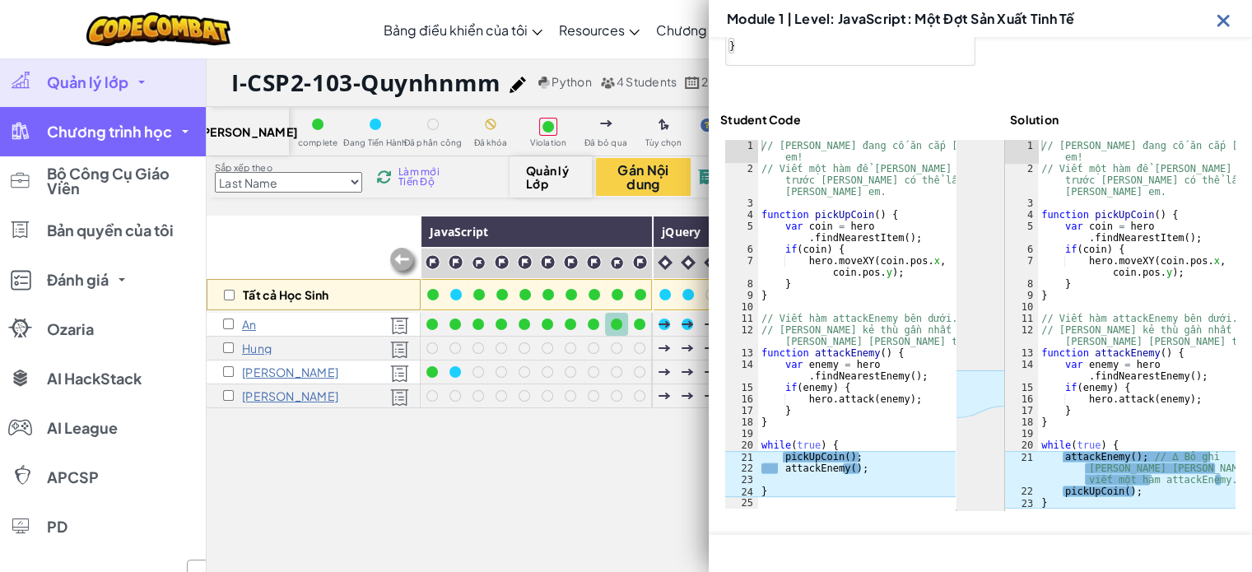
click at [138, 135] on span "Chương trình học" at bounding box center [109, 131] width 125 height 15
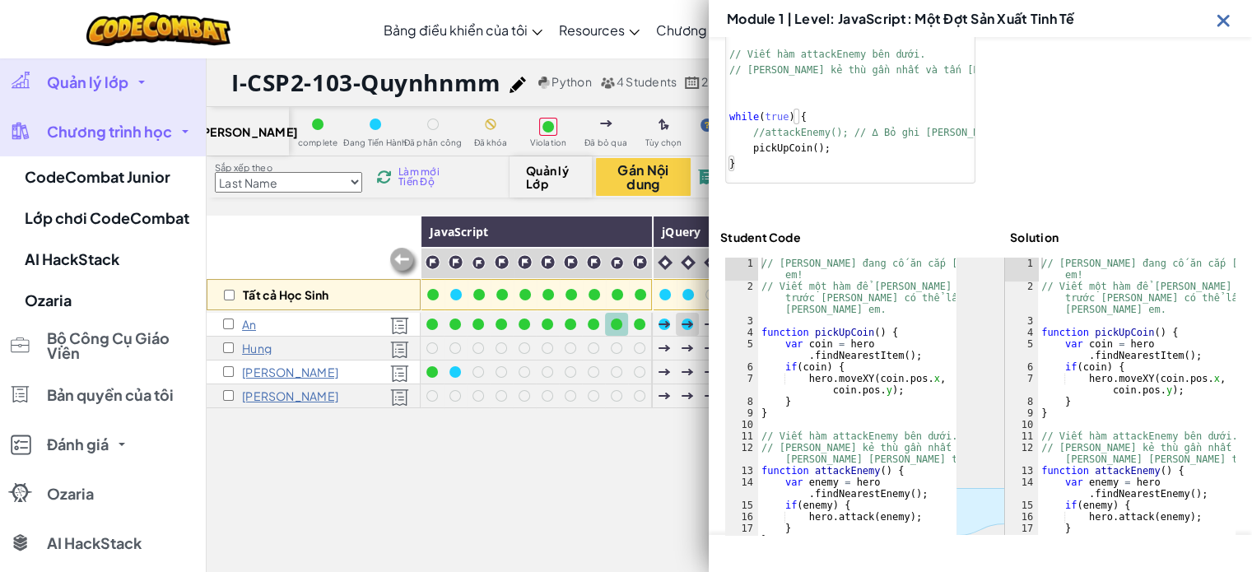
scroll to position [270, 0]
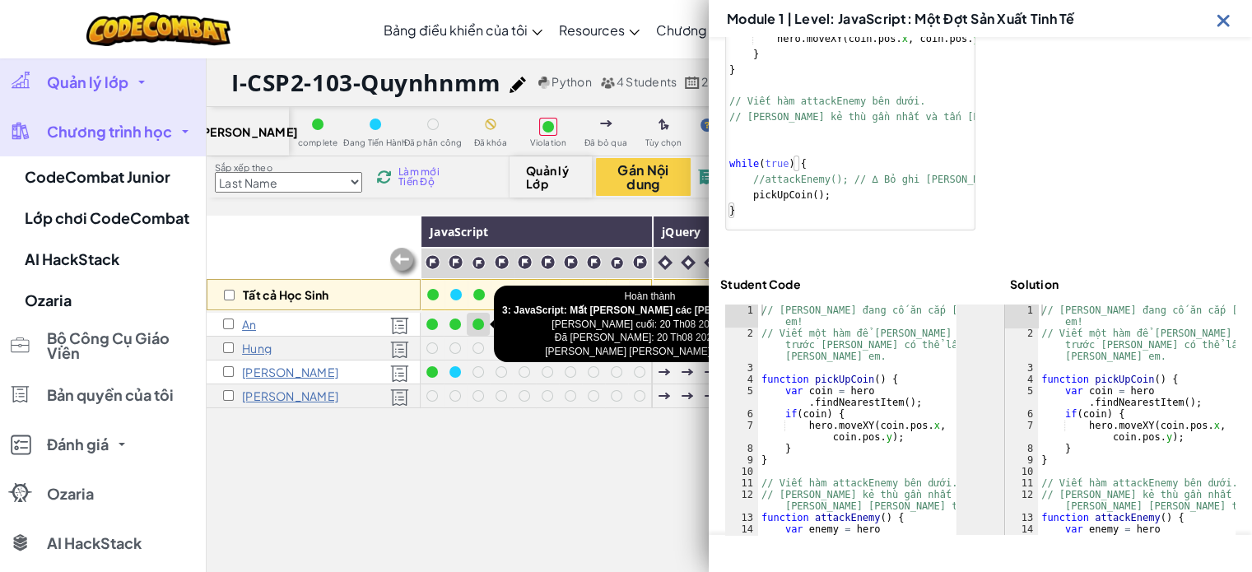
click at [479, 326] on div at bounding box center [479, 325] width 12 height 12
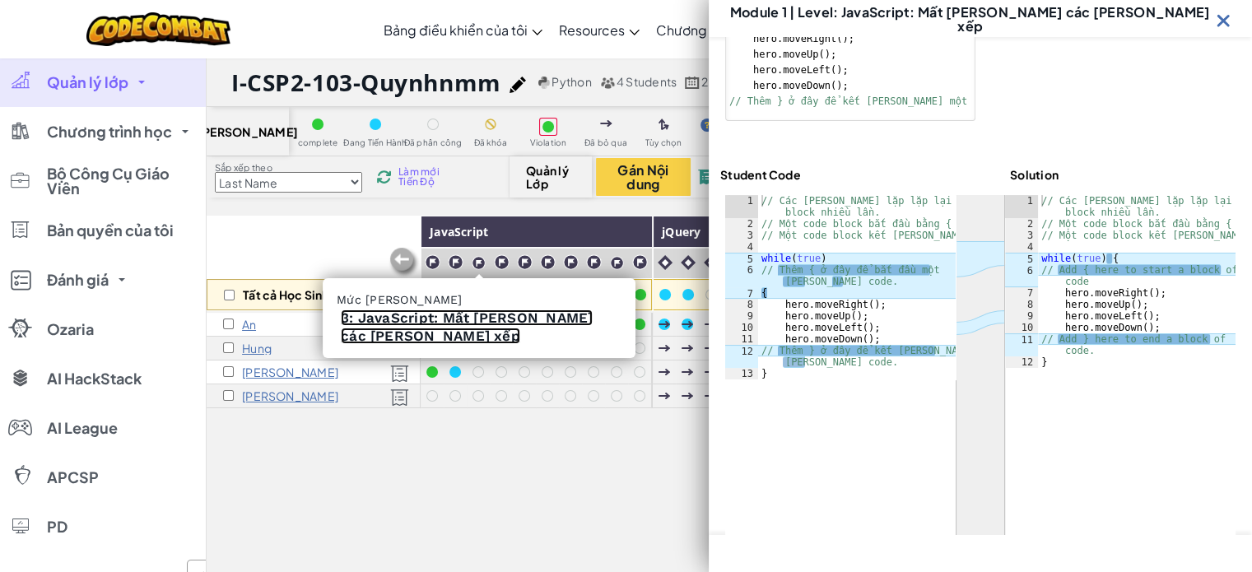
click at [484, 320] on link "3: JavaScript: Mất [PERSON_NAME] các [PERSON_NAME] xếp" at bounding box center [467, 327] width 252 height 35
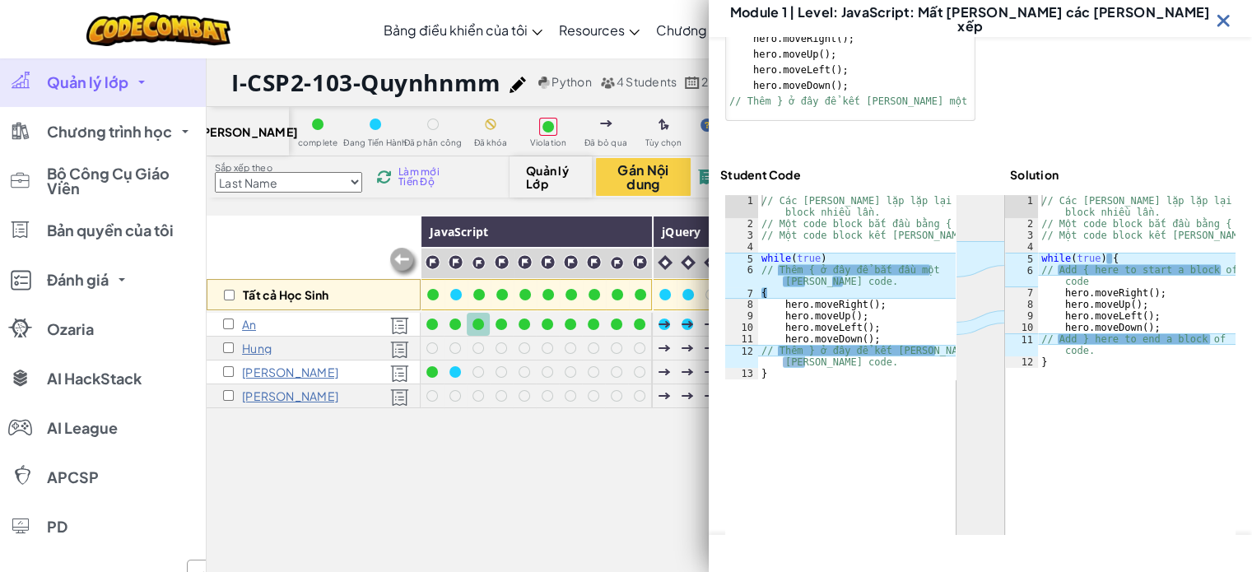
click at [1225, 19] on img at bounding box center [1224, 20] width 21 height 21
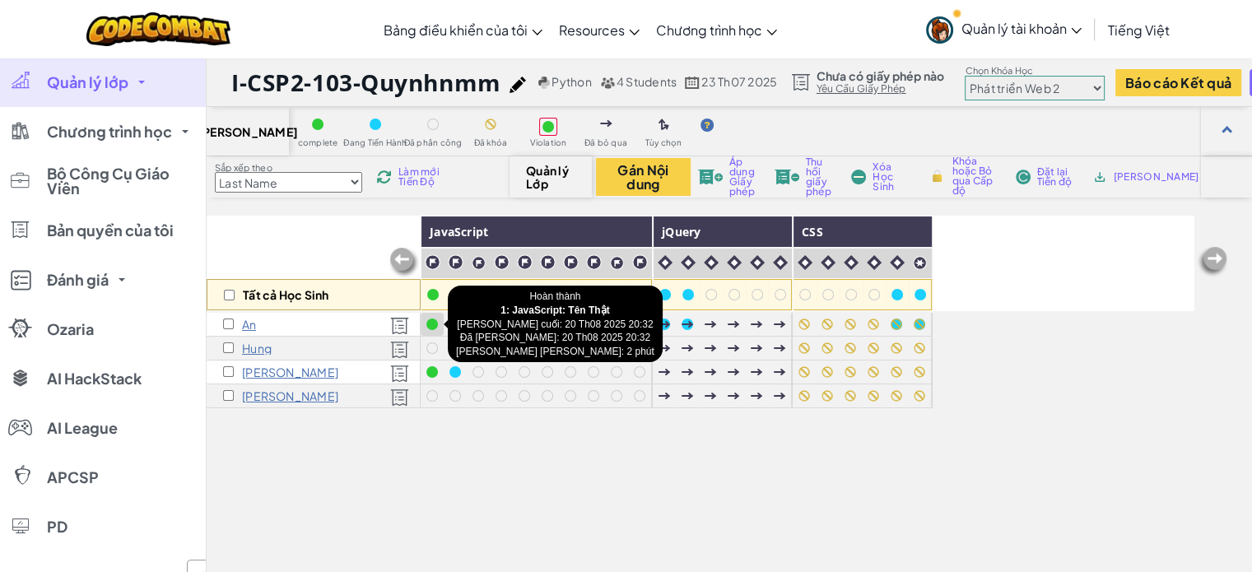
click at [437, 329] on div at bounding box center [432, 324] width 18 height 18
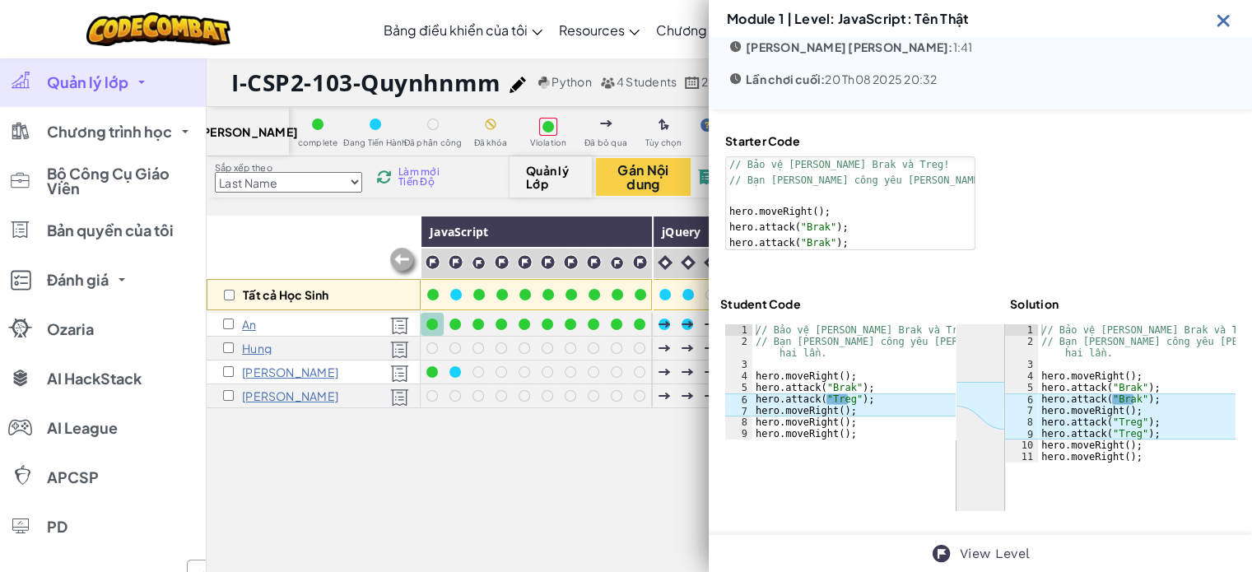
scroll to position [49, 0]
click at [1221, 14] on img at bounding box center [1224, 20] width 21 height 21
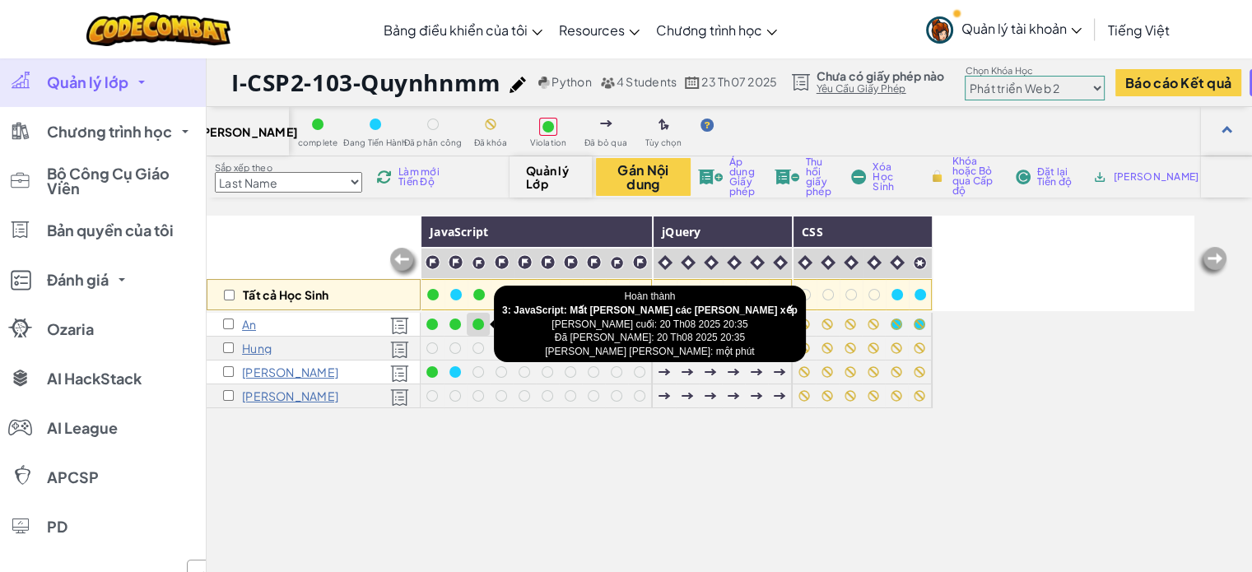
click at [478, 330] on div at bounding box center [478, 324] width 18 height 18
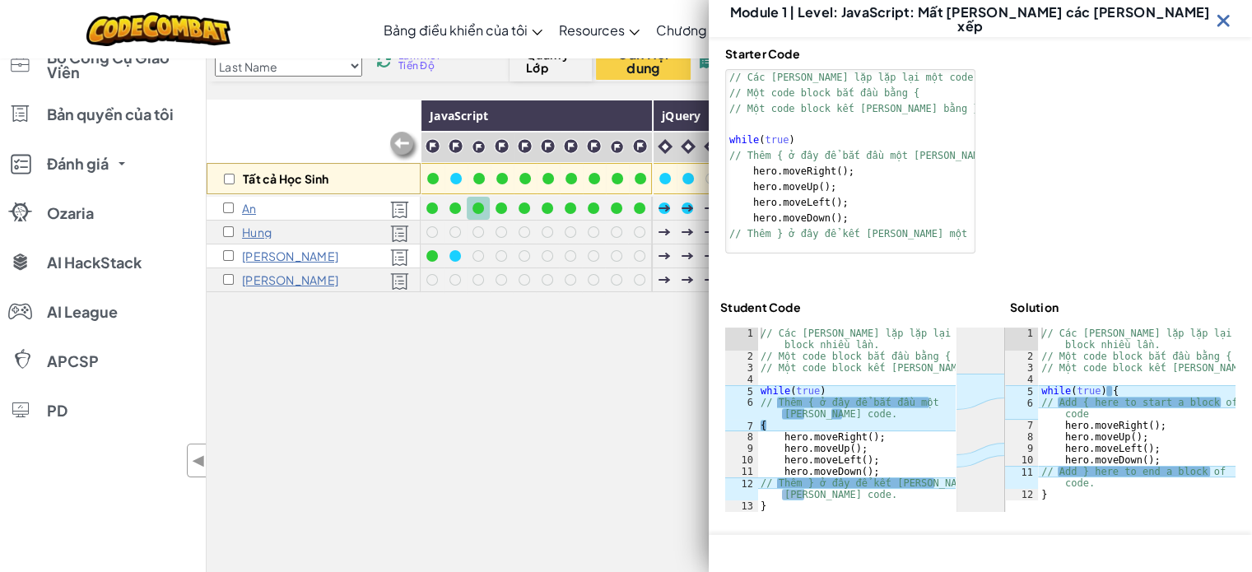
scroll to position [165, 0]
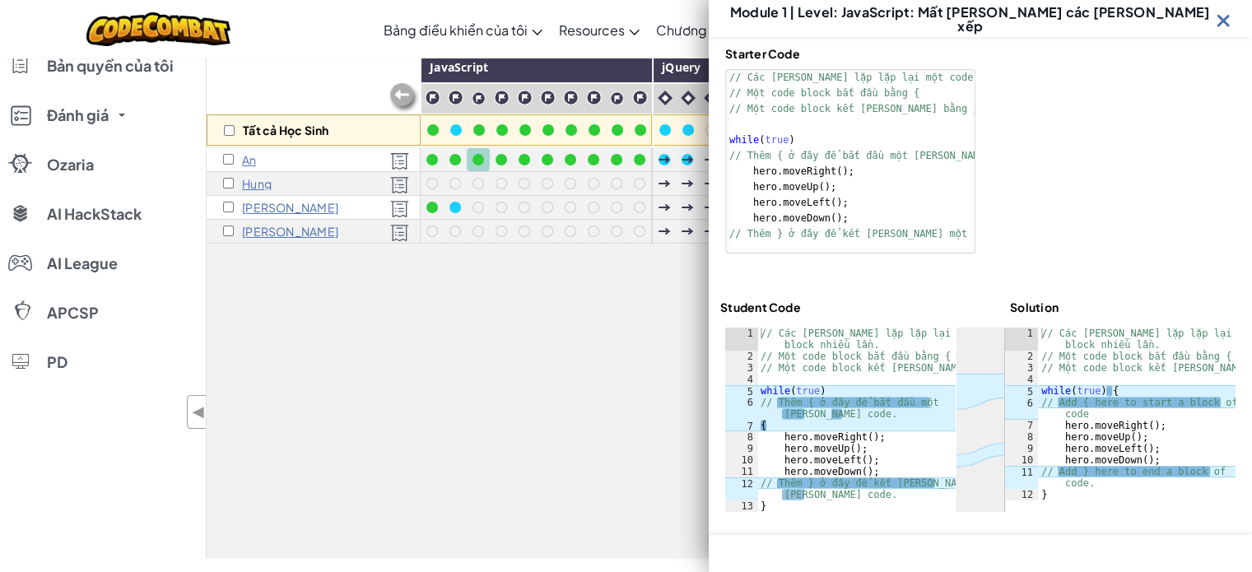
click at [1224, 23] on img at bounding box center [1224, 20] width 21 height 21
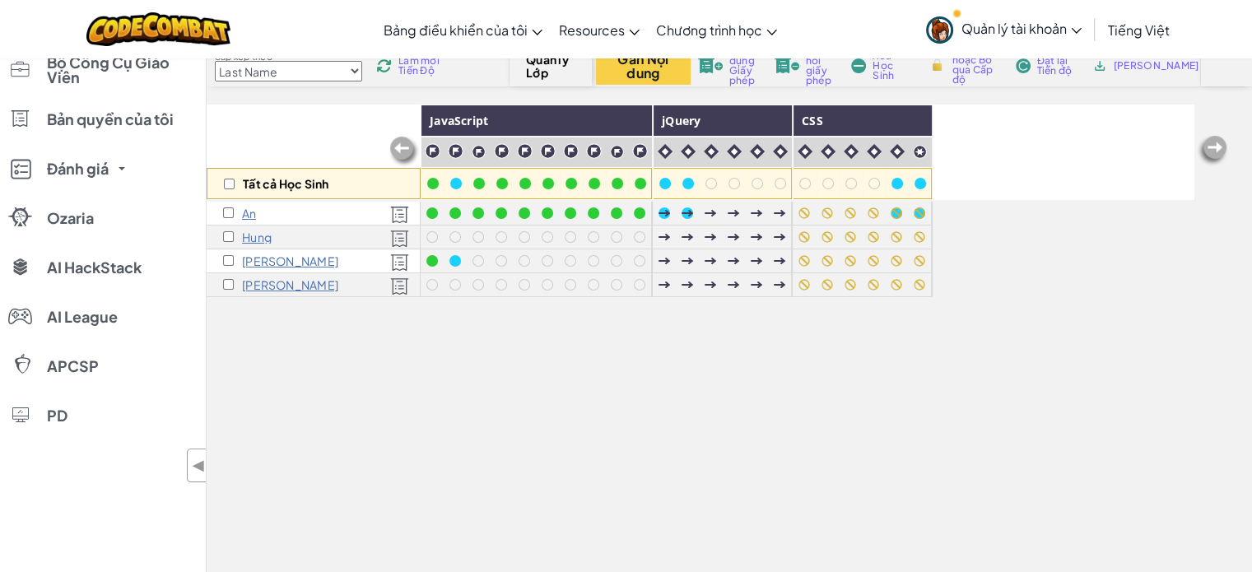
scroll to position [82, 0]
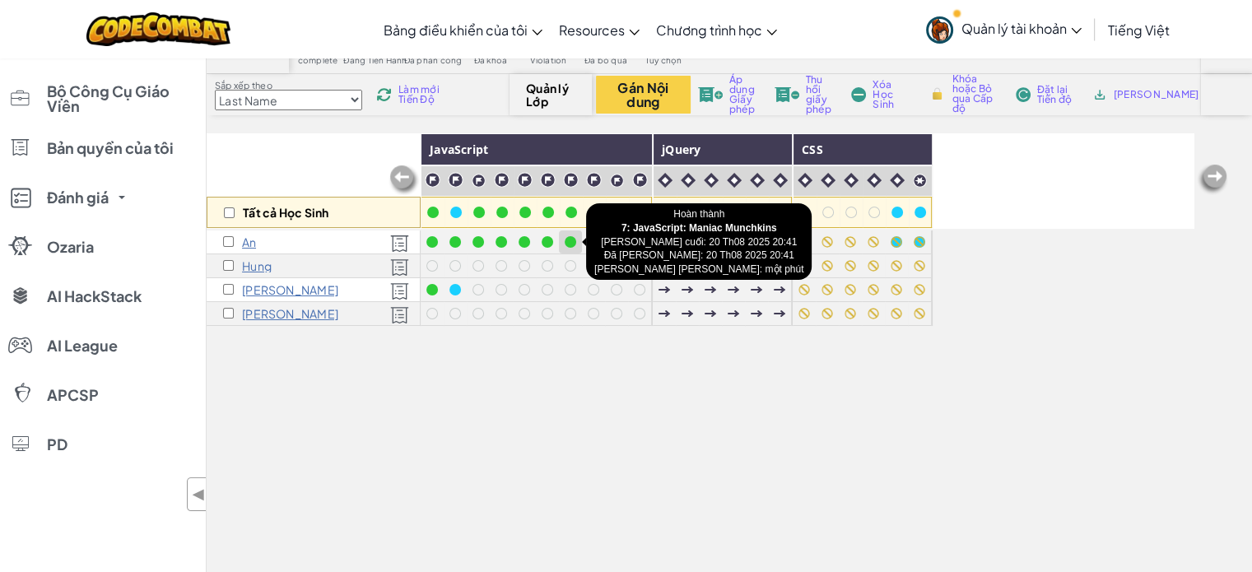
click at [575, 237] on div at bounding box center [571, 242] width 12 height 12
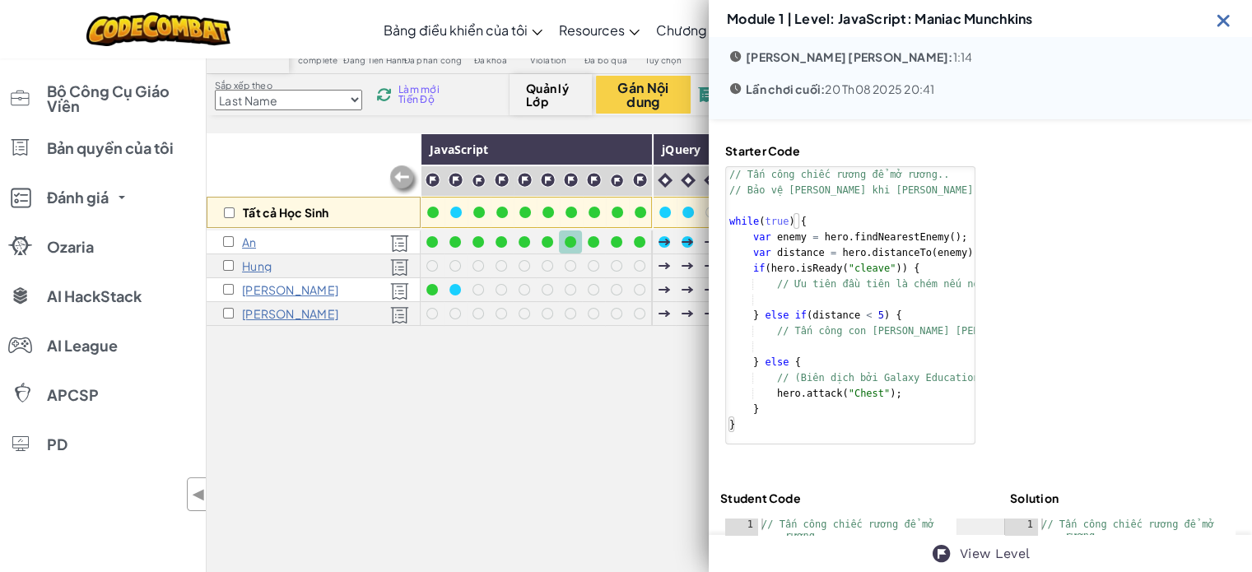
scroll to position [370, 0]
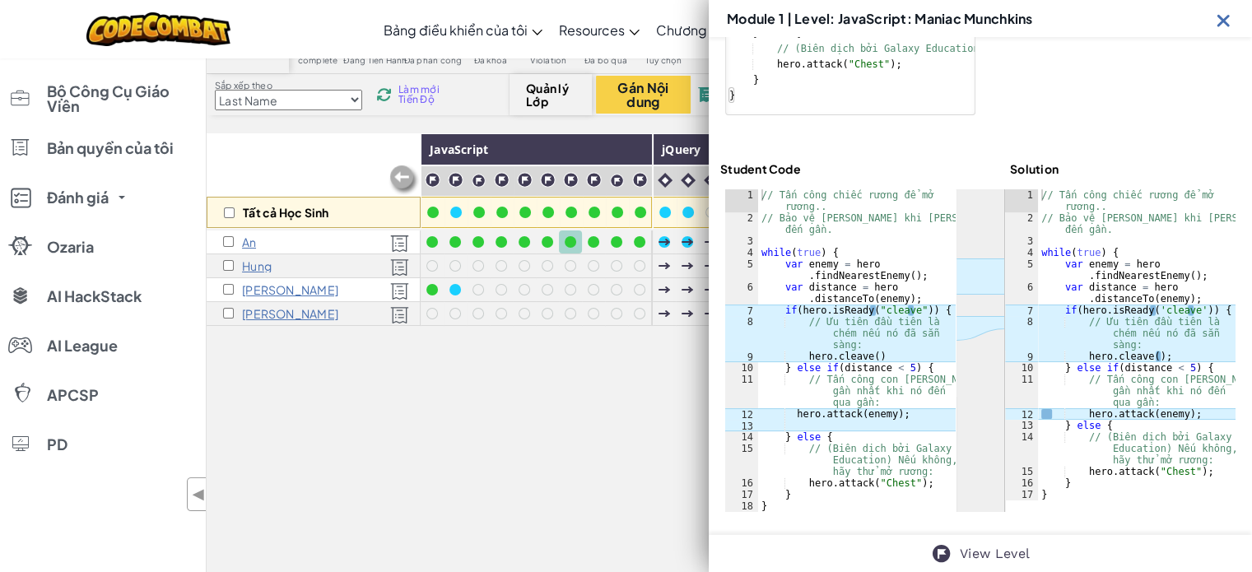
click at [1232, 20] on img at bounding box center [1224, 20] width 21 height 21
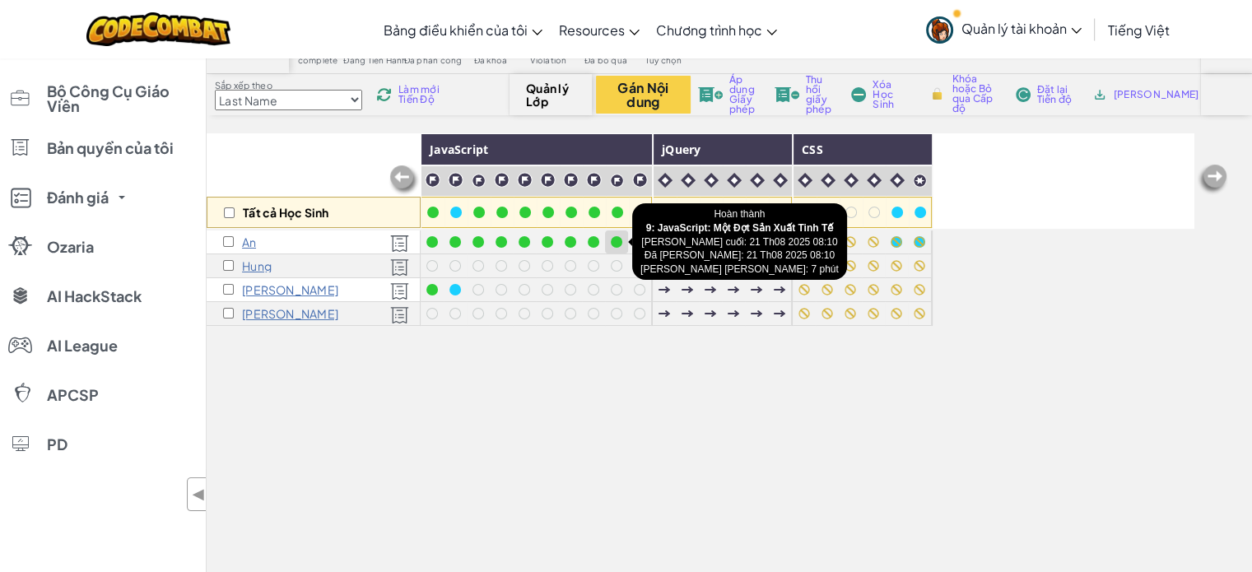
click at [626, 242] on div at bounding box center [616, 242] width 23 height 23
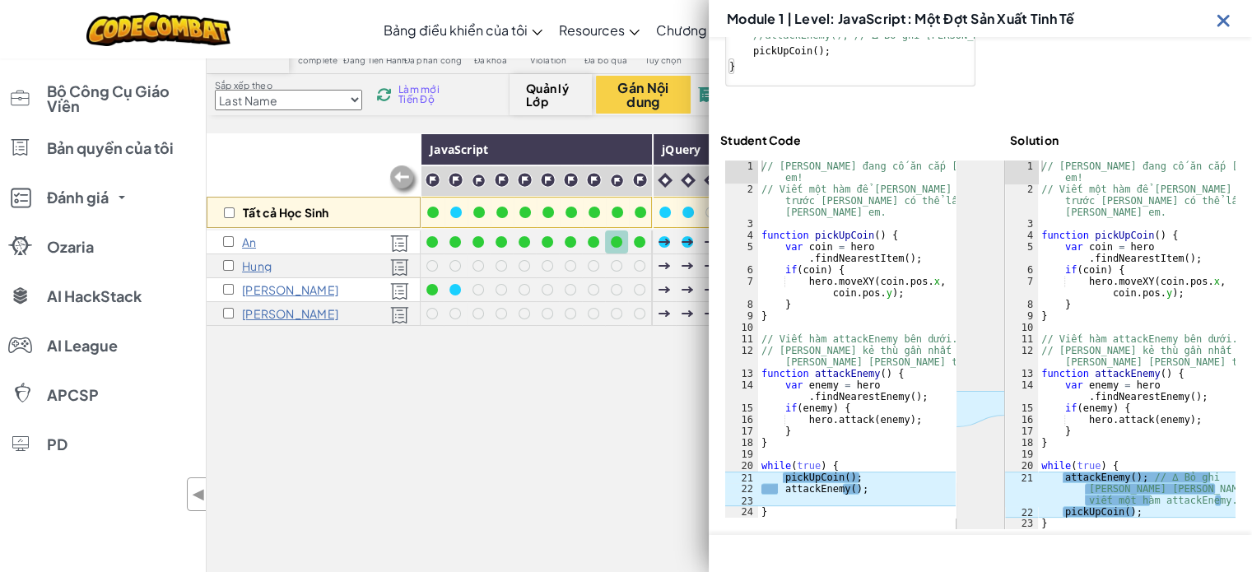
scroll to position [431, 0]
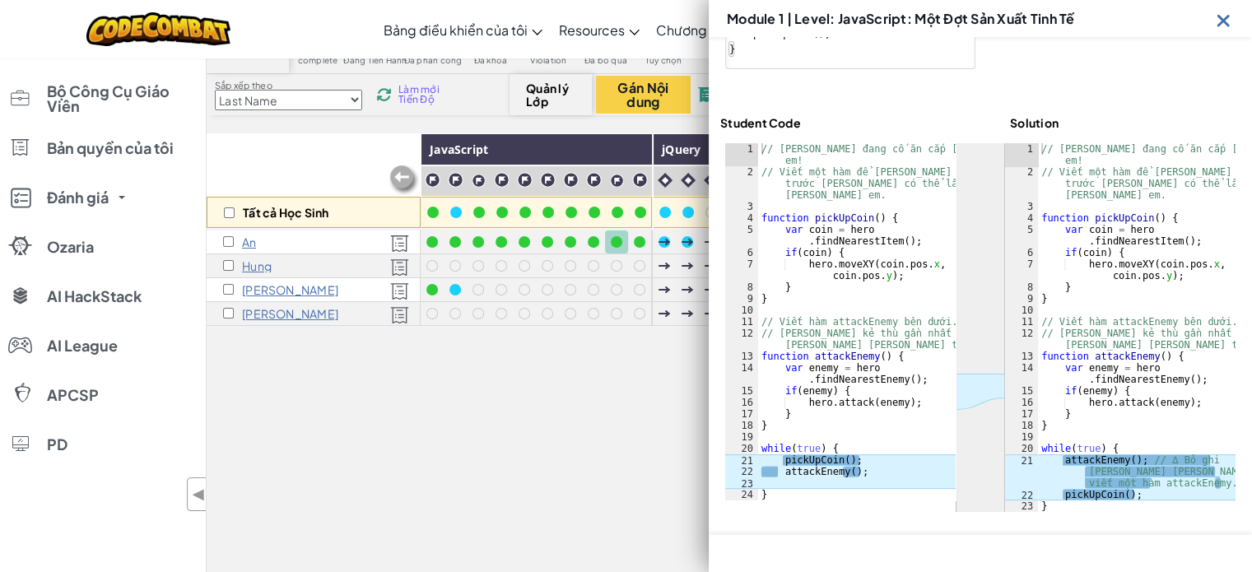
click at [1212, 22] on div "Module 1 | Level: JavaScript: Một Đợt Sản Xuất Tinh Tế" at bounding box center [980, 18] width 543 height 37
click at [636, 245] on div at bounding box center [640, 242] width 12 height 12
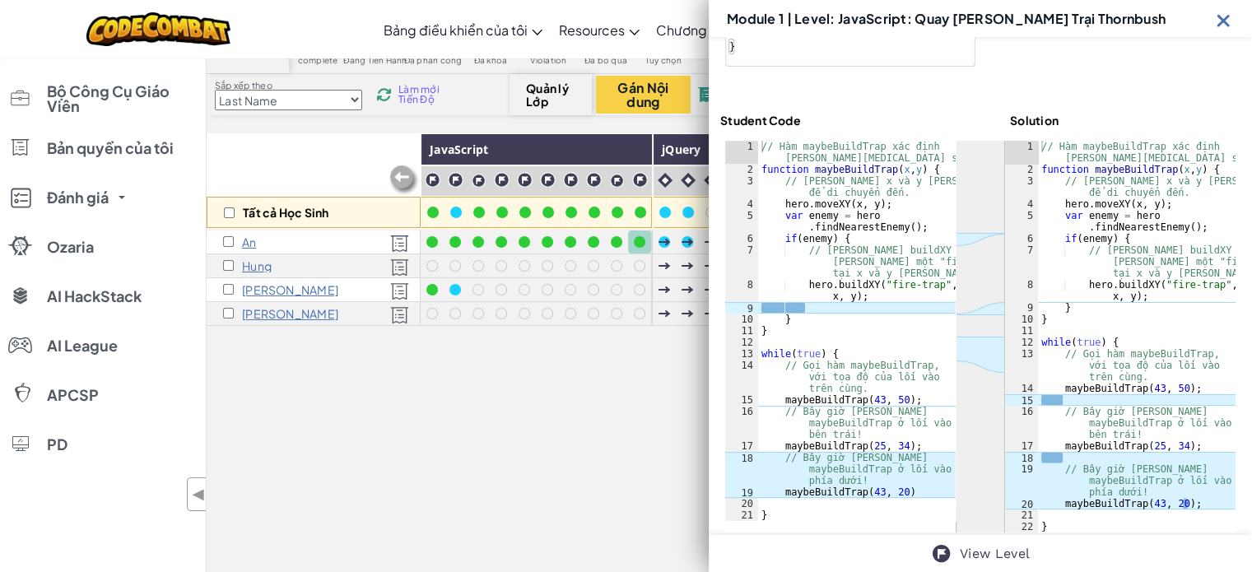
scroll to position [501, 0]
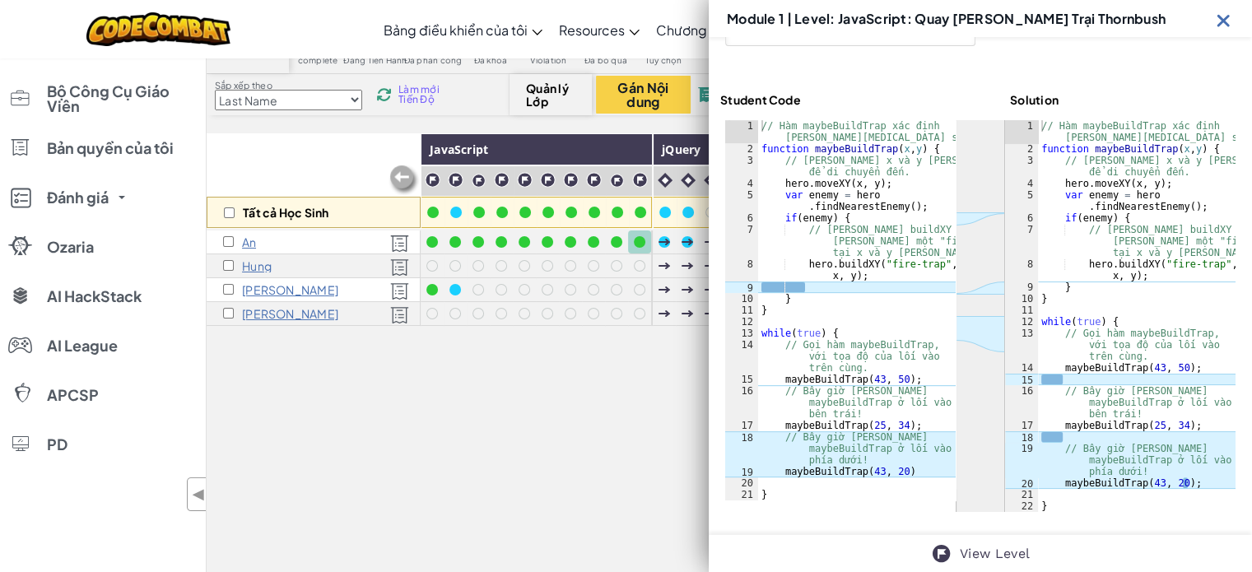
click at [1227, 22] on img at bounding box center [1224, 20] width 21 height 21
